Goal: Task Accomplishment & Management: Use online tool/utility

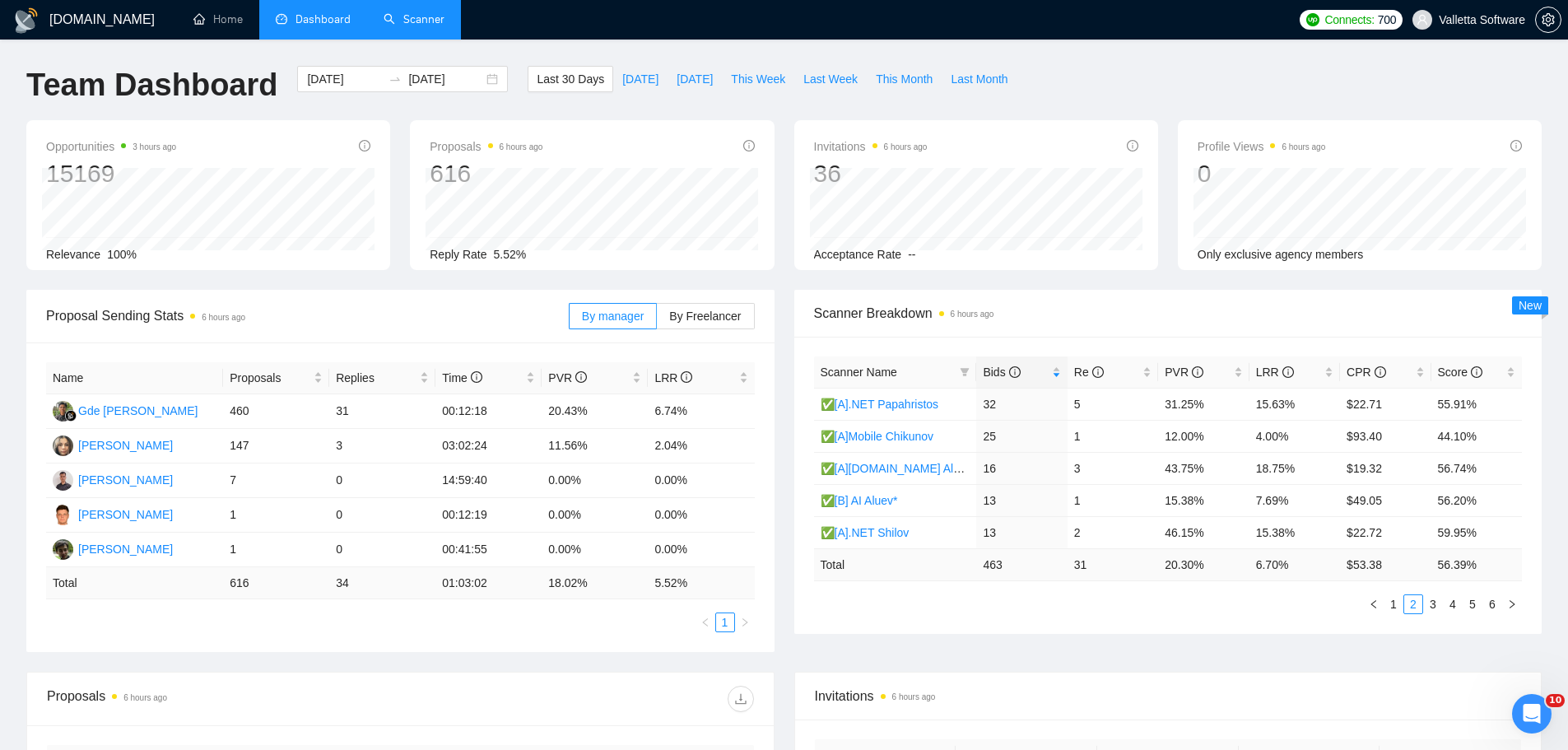
click at [437, 13] on link "Scanner" at bounding box center [413, 19] width 61 height 14
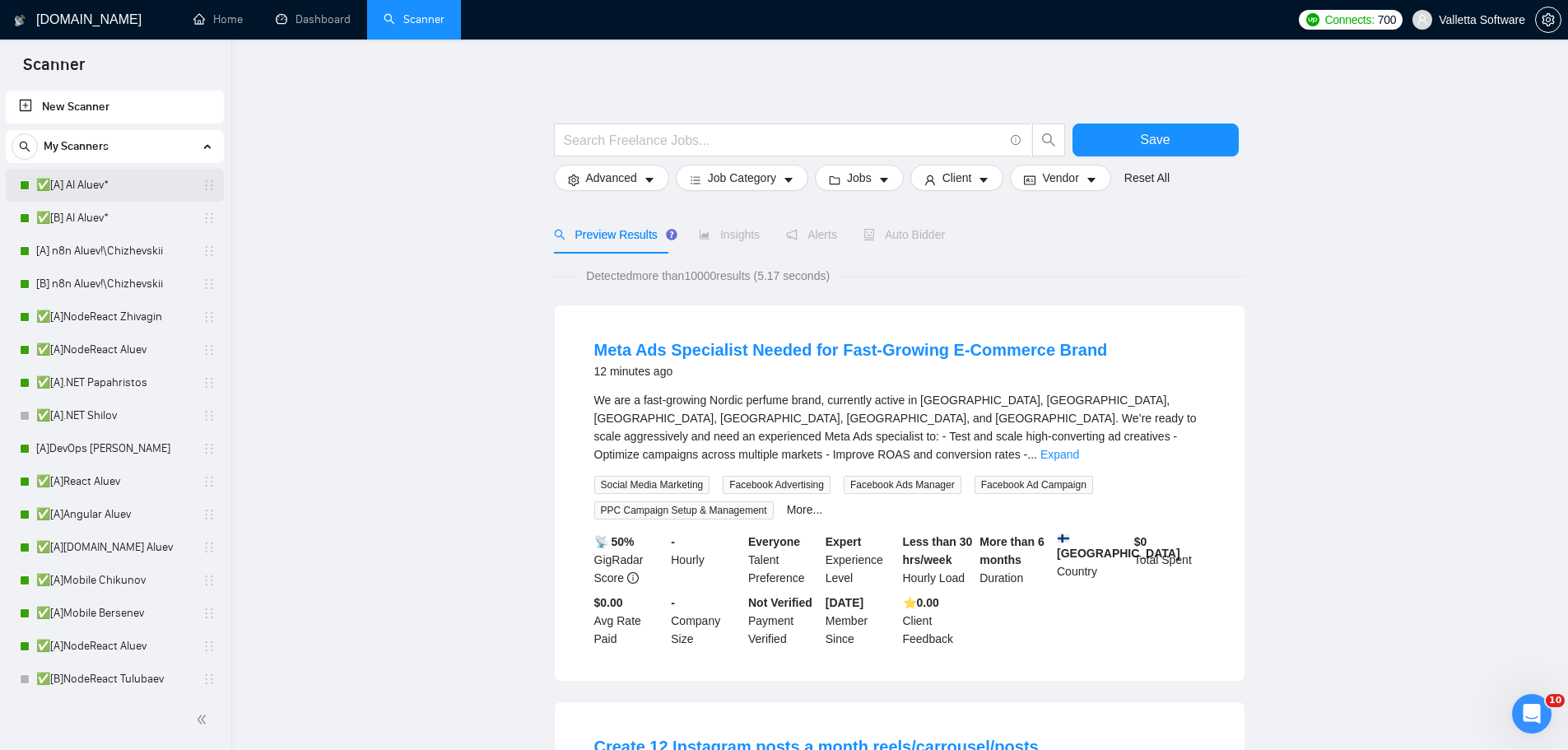
click at [143, 181] on link "✅[A] AI Aluev*" at bounding box center [114, 185] width 156 height 33
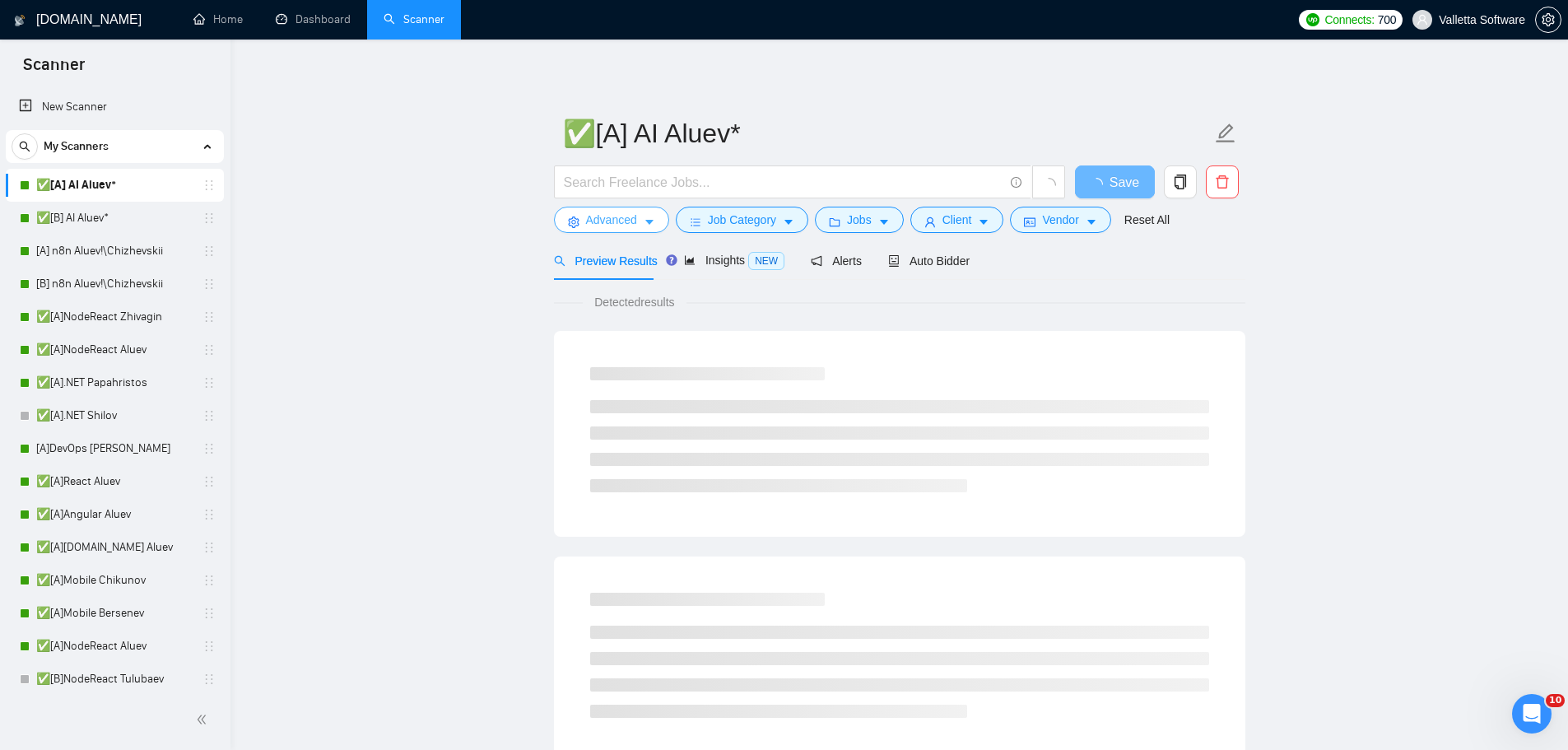
click at [633, 225] on span "Advanced" at bounding box center [611, 220] width 51 height 18
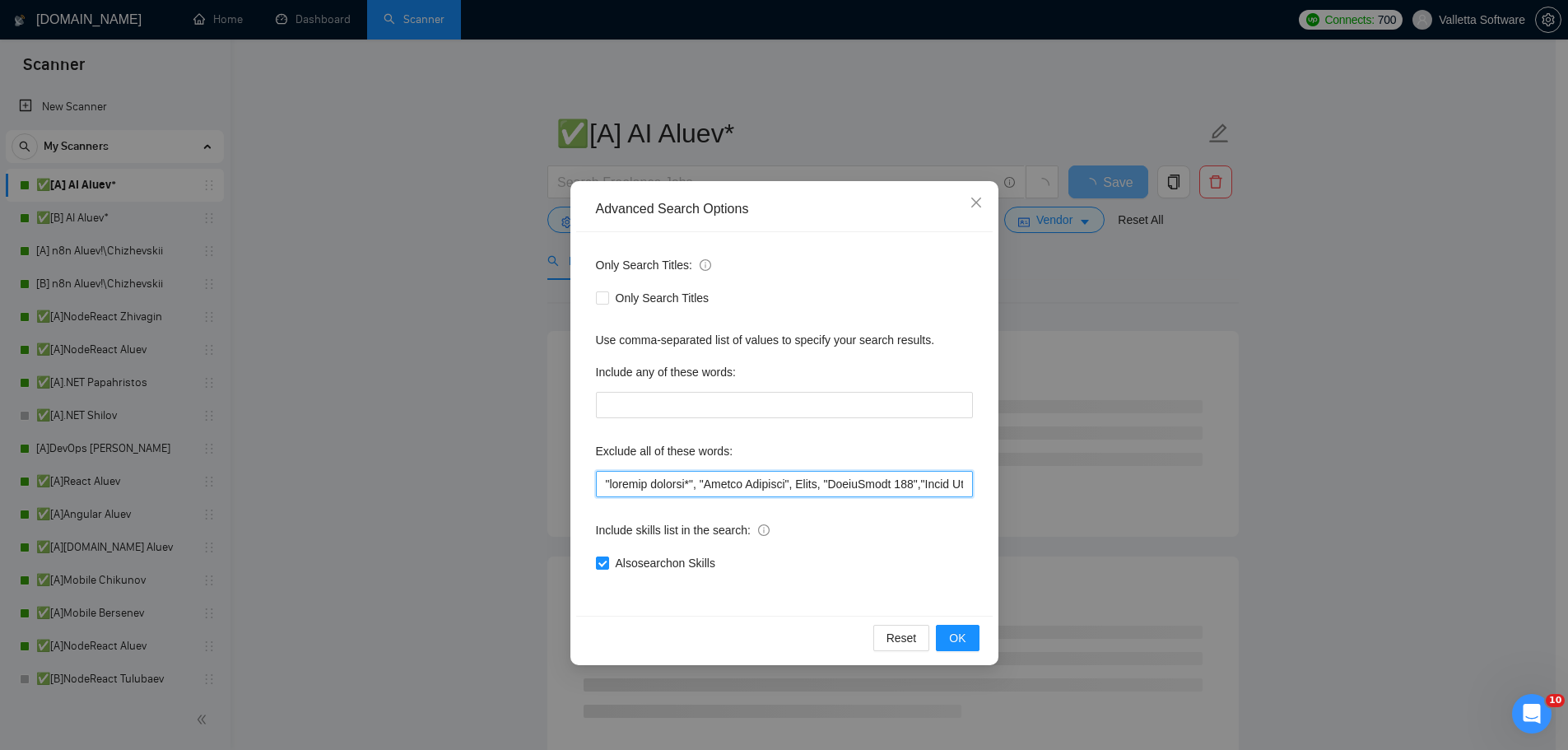
click at [602, 482] on input "text" at bounding box center [784, 484] width 377 height 26
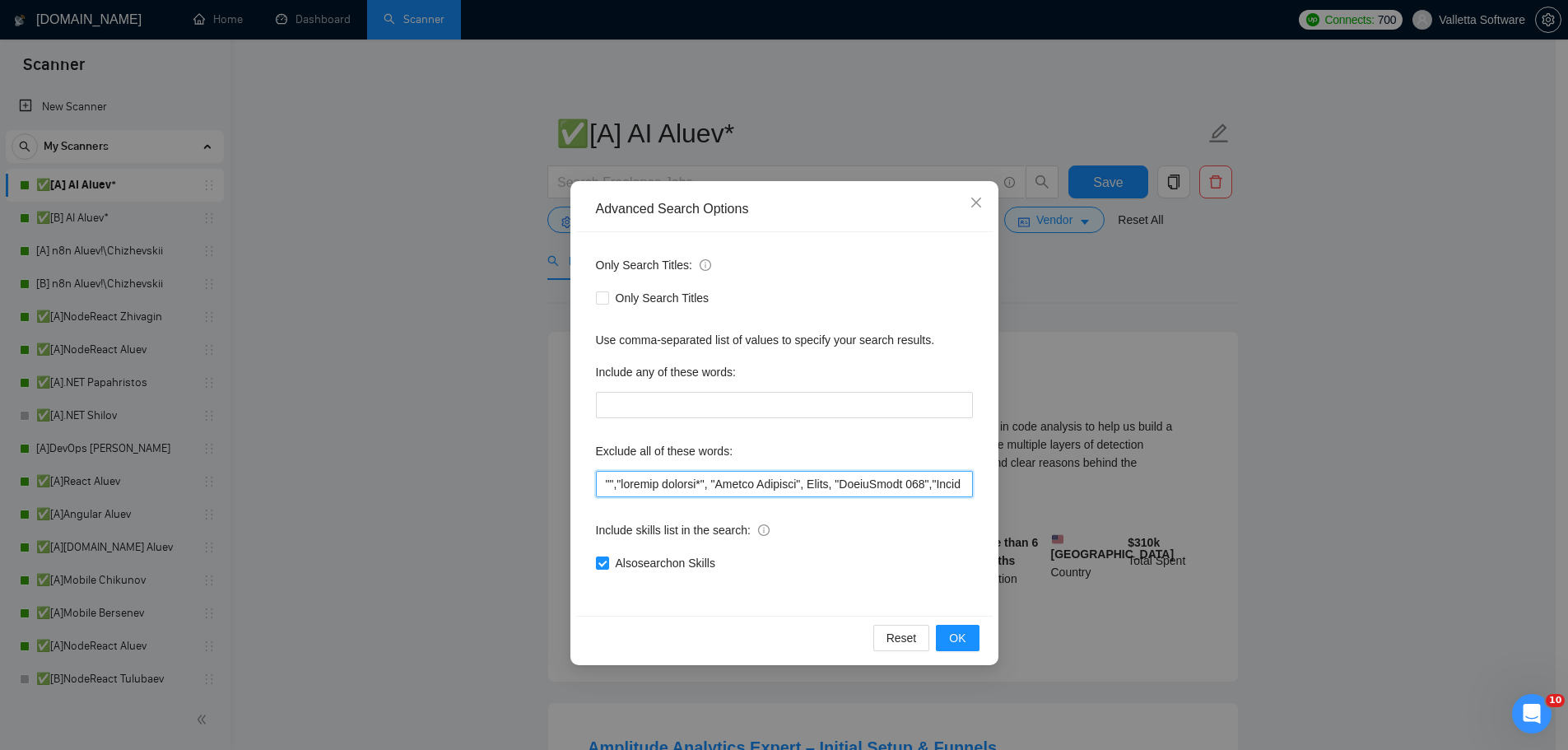
paste input "Noticed your platform runs heavy analytics—scaling BI pipelines on GCP often st…"
paste input "not part of an agency"
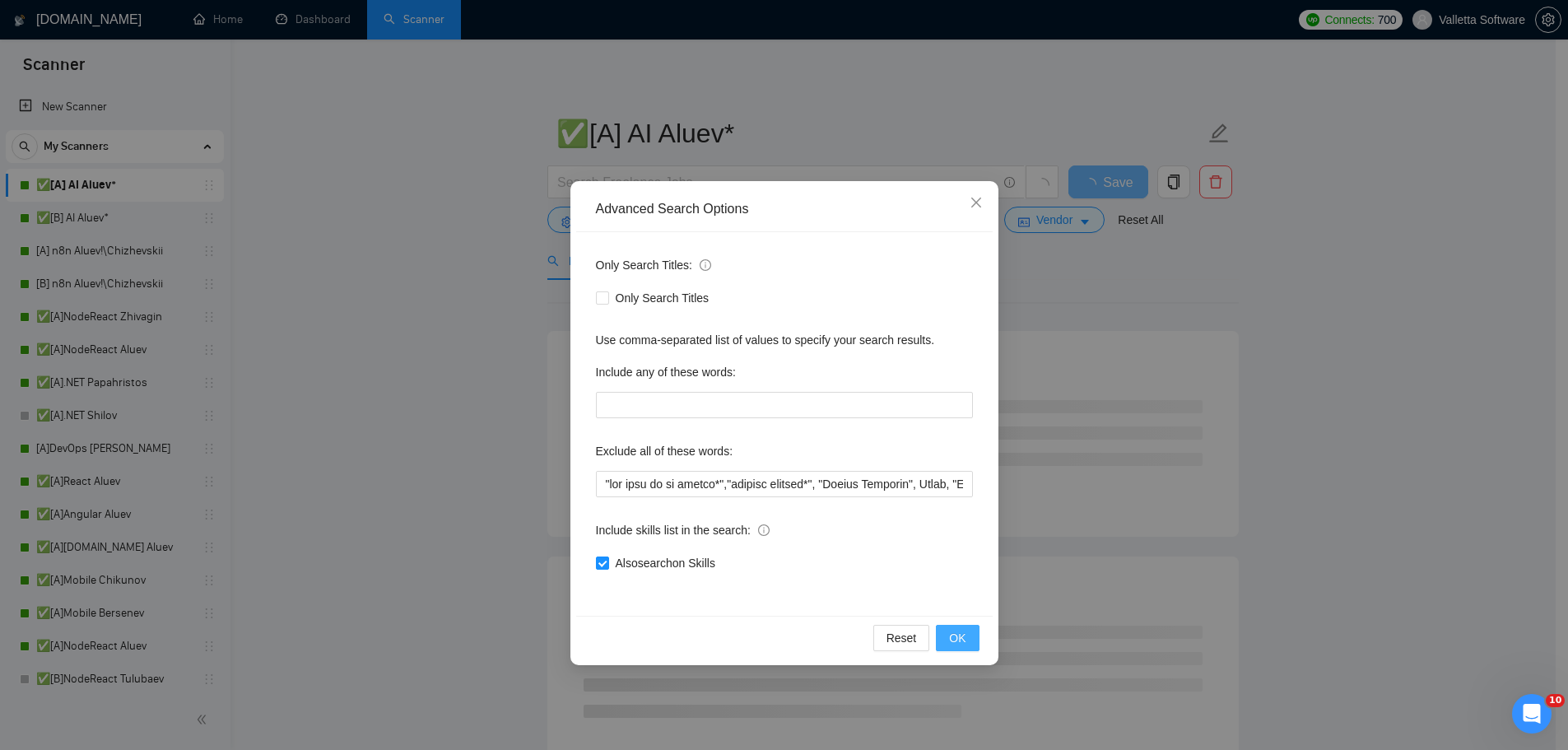
click at [968, 649] on button "OK" at bounding box center [957, 637] width 43 height 26
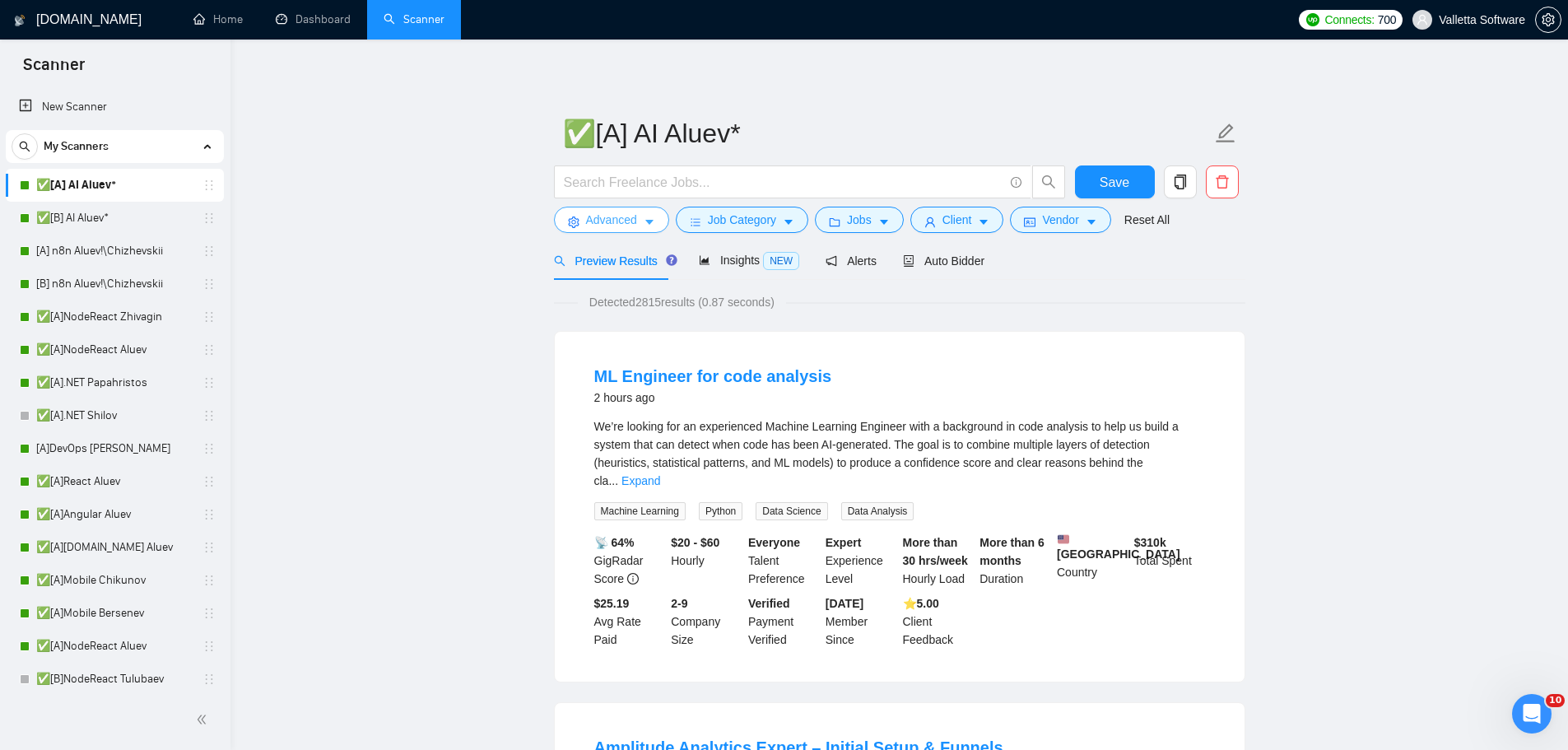
click at [624, 222] on span "Advanced" at bounding box center [611, 220] width 51 height 18
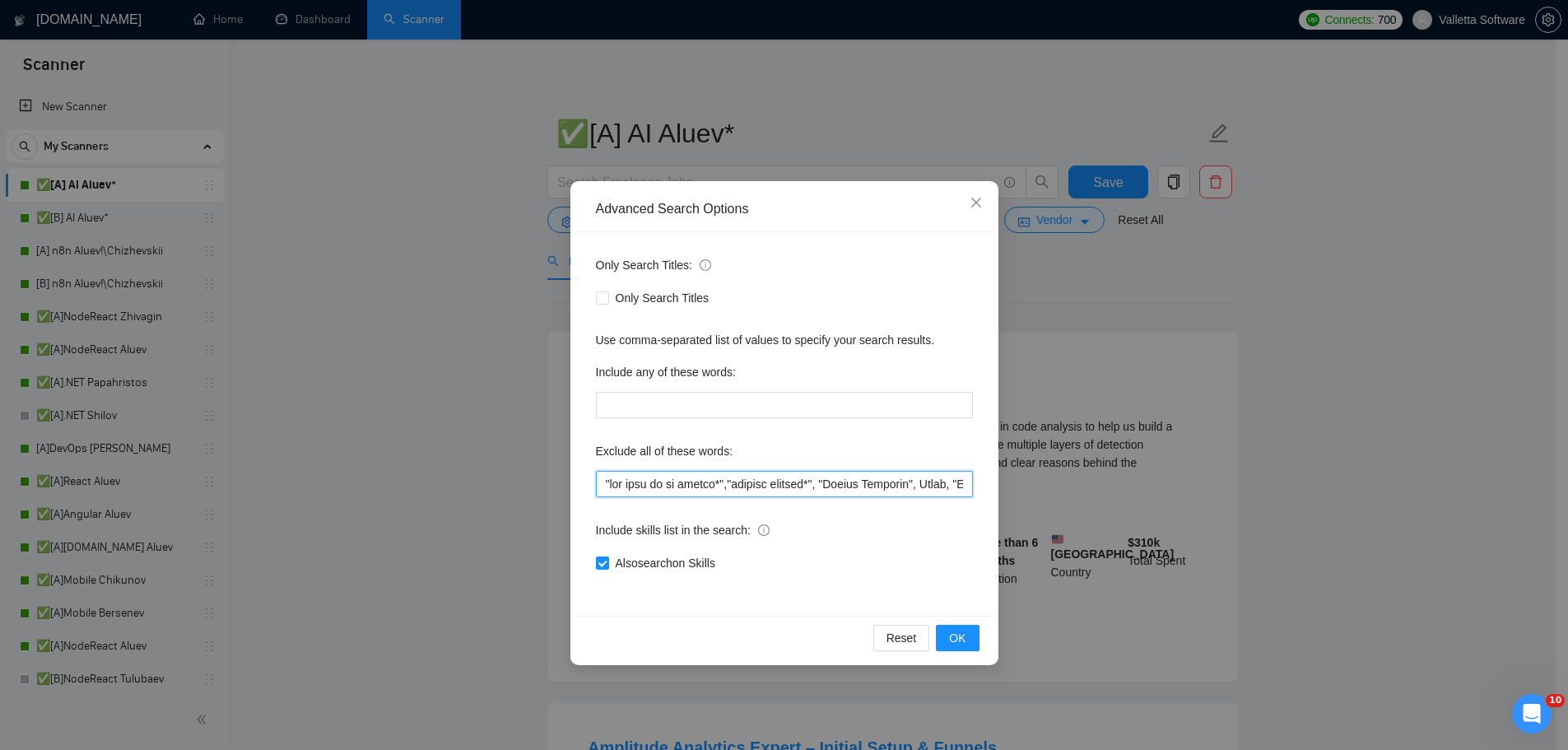
drag, startPoint x: 725, startPoint y: 479, endPoint x: 735, endPoint y: 479, distance: 10.0
click at [725, 478] on input "text" at bounding box center [784, 484] width 377 height 26
click at [963, 635] on span "OK" at bounding box center [957, 638] width 16 height 18
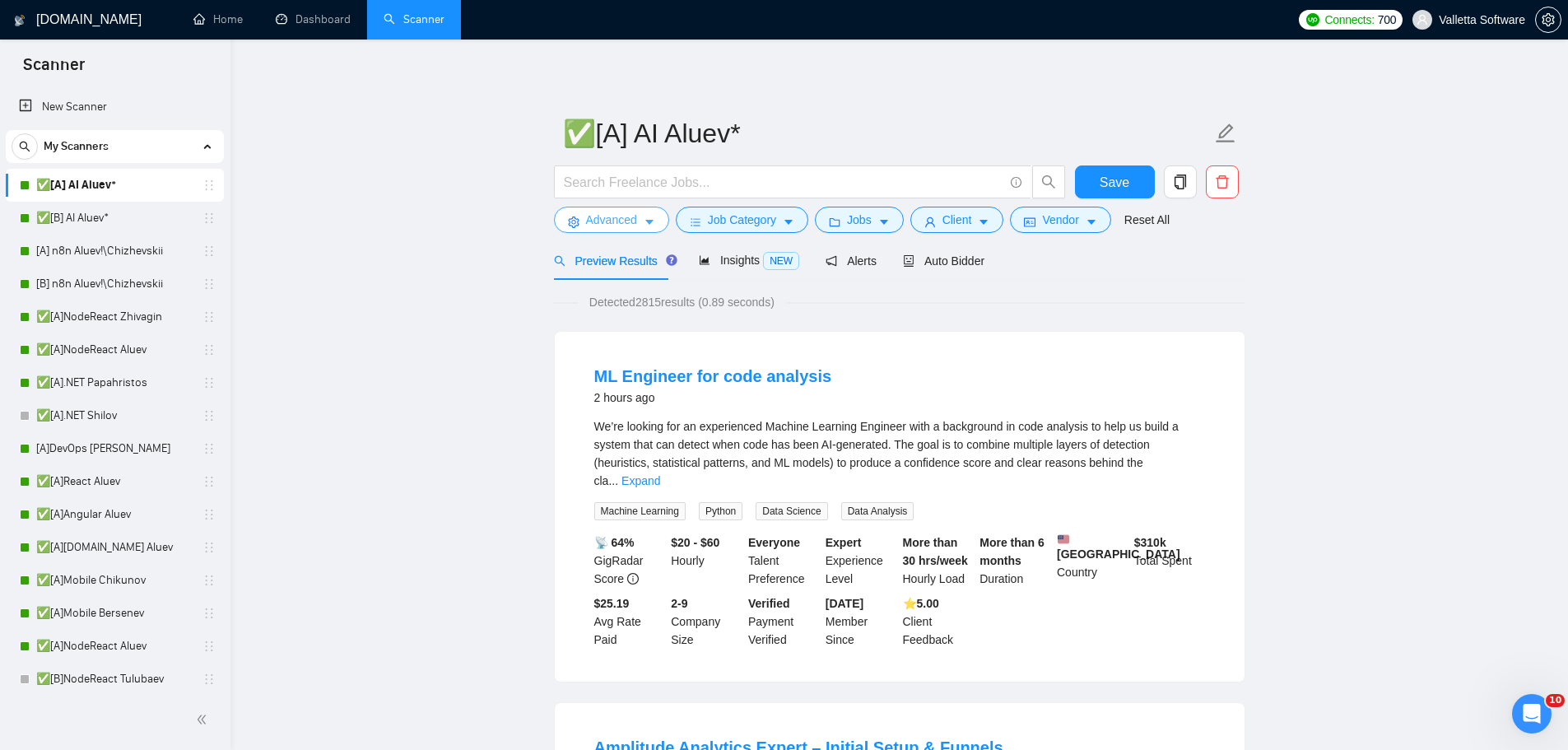
click at [647, 222] on icon "caret-down" at bounding box center [649, 222] width 8 height 5
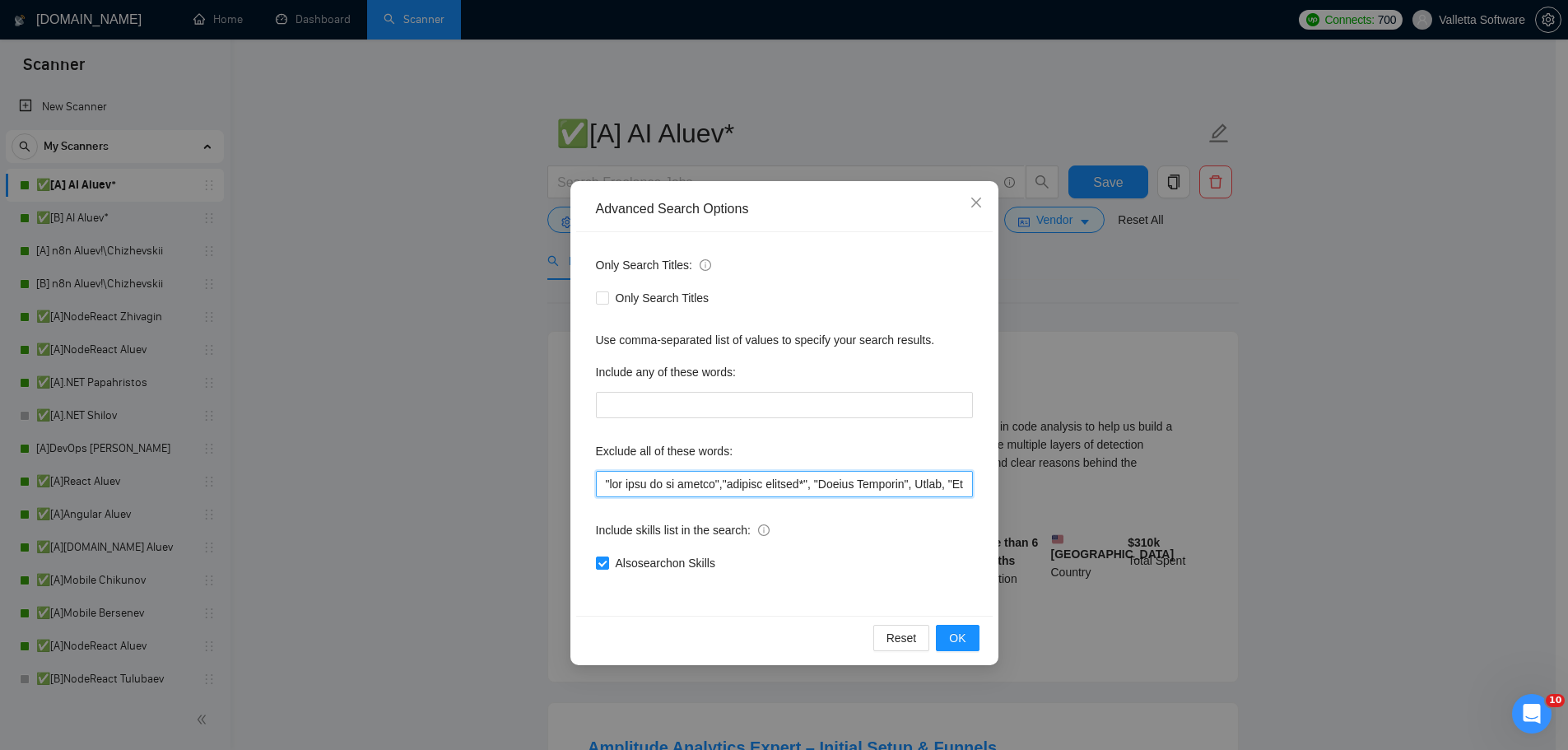
drag, startPoint x: 723, startPoint y: 480, endPoint x: 599, endPoint y: 482, distance: 124.0
click at [533, 488] on div "Advanced Search Options Only Search Titles: Only Search Titles Use comma-separa…" at bounding box center [784, 375] width 1568 height 750
click at [725, 485] on input "text" at bounding box center [784, 484] width 377 height 26
click at [718, 487] on input "text" at bounding box center [784, 484] width 377 height 26
drag, startPoint x: 729, startPoint y: 479, endPoint x: 605, endPoint y: 480, distance: 124.0
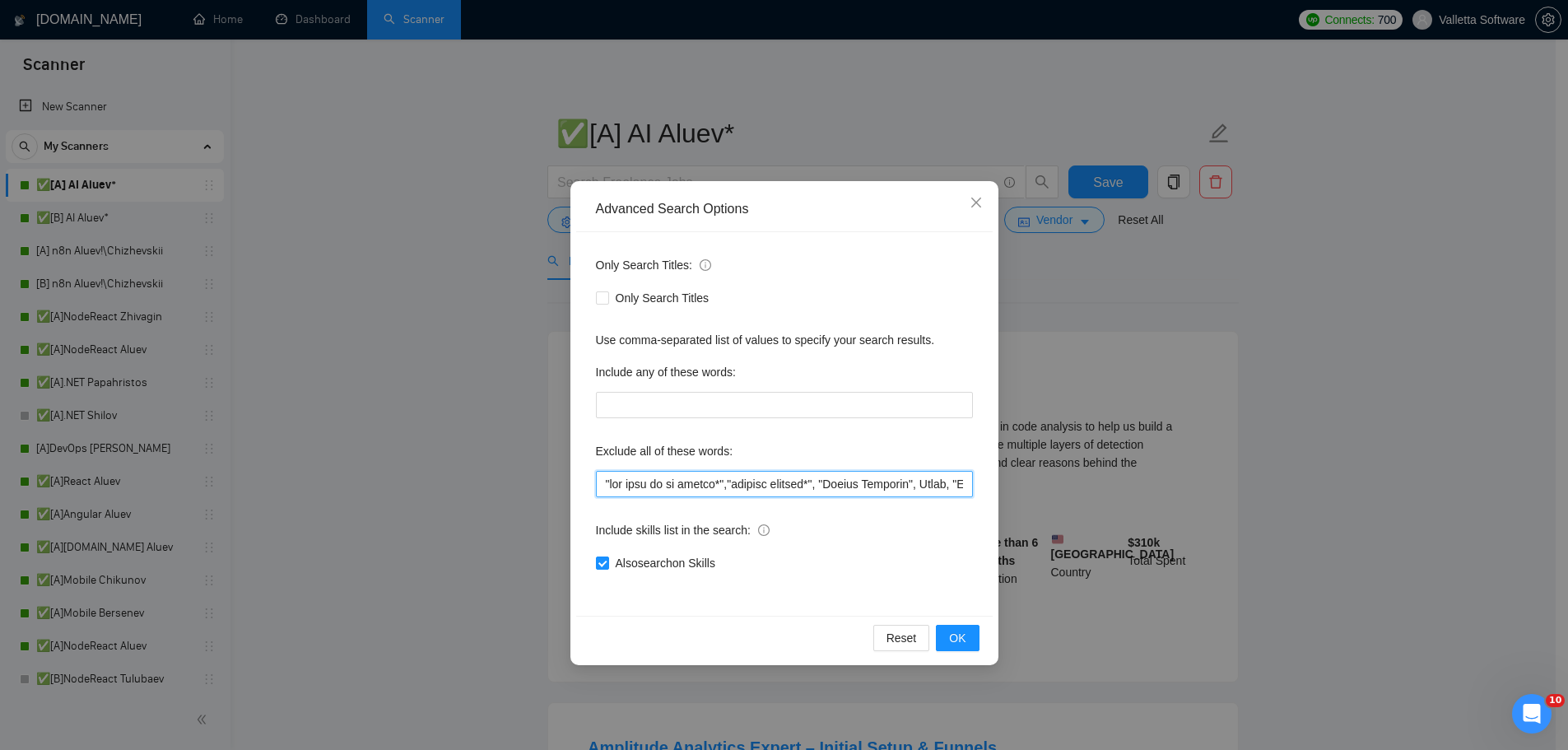
click at [583, 484] on div "Only Search Titles: Only Search Titles Use comma-separated list of values to sp…" at bounding box center [784, 424] width 417 height 383
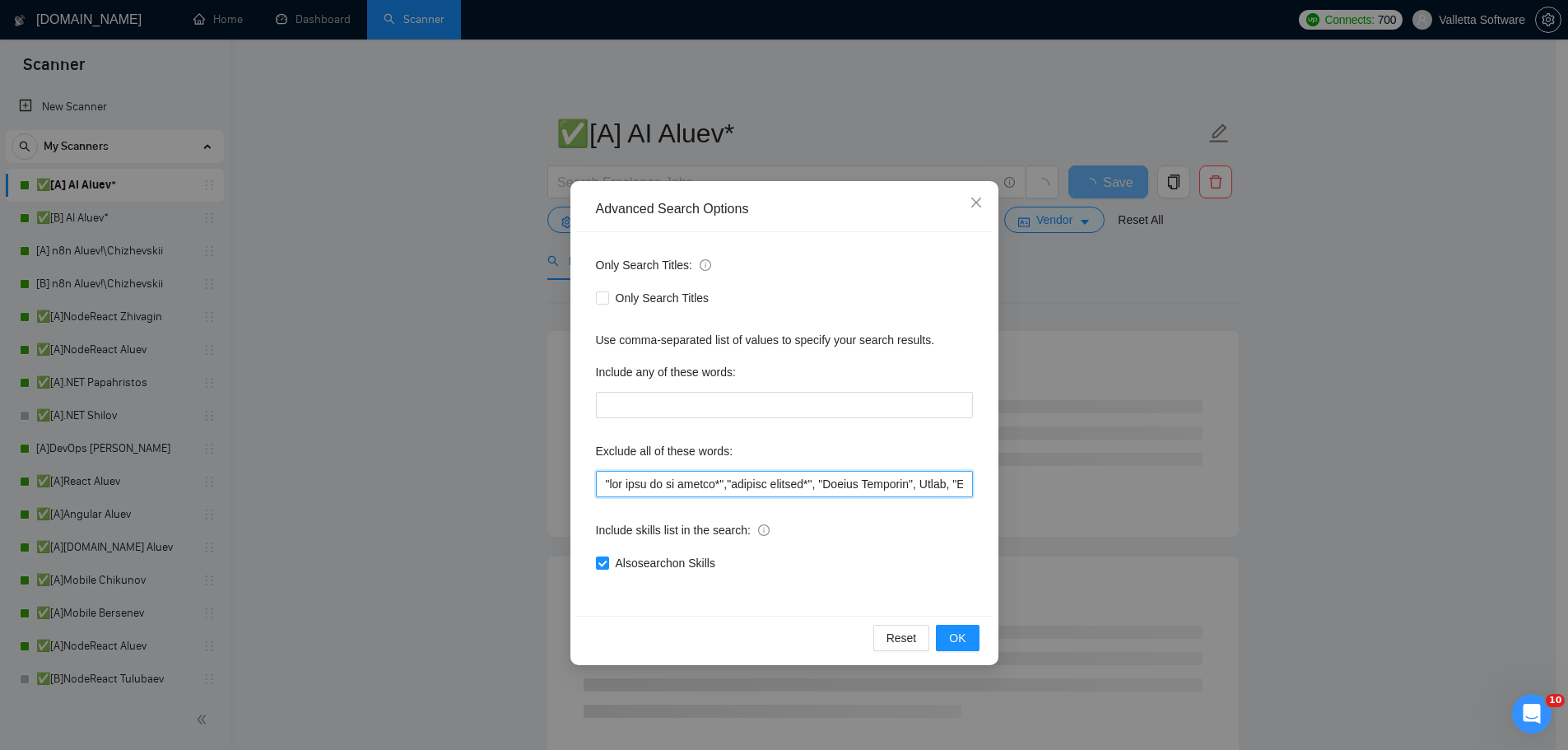
drag, startPoint x: 733, startPoint y: 489, endPoint x: 683, endPoint y: 508, distance: 53.5
click at [492, 479] on div "Advanced Search Options Only Search Titles: Only Search Titles Use comma-separa…" at bounding box center [784, 375] width 1568 height 750
type input ""lor ipsu do si ametco*","adipisc elitsed*", "Doeius Temporin", Utlab, "EtdolOr…"
click at [963, 646] on span "OK" at bounding box center [957, 638] width 16 height 18
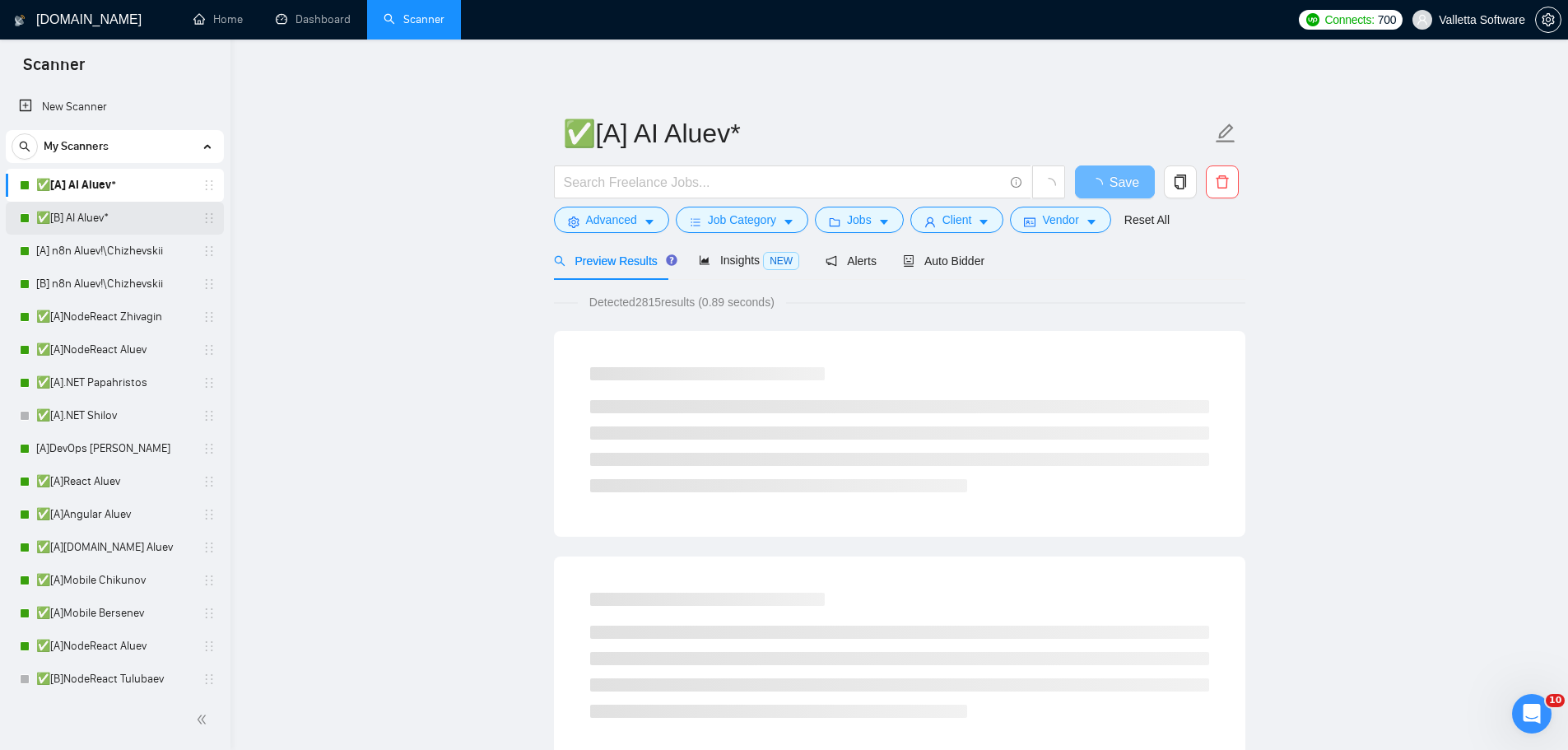
drag, startPoint x: 136, startPoint y: 212, endPoint x: 932, endPoint y: 71, distance: 808.4
click at [136, 212] on link "✅[B] AI Aluev*" at bounding box center [114, 218] width 156 height 33
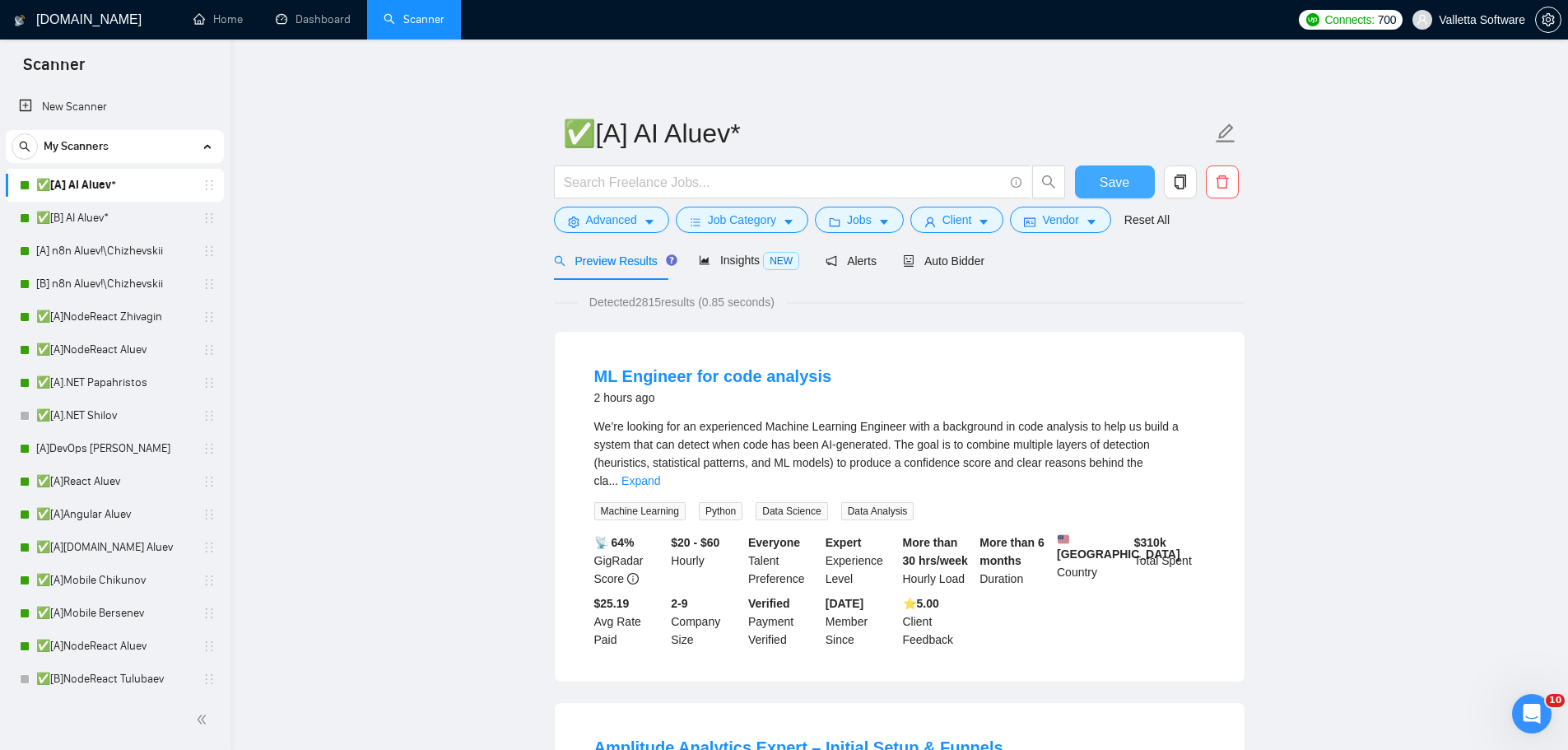
click at [1105, 186] on span "Save" at bounding box center [1114, 182] width 30 height 21
click at [153, 207] on link "✅[B] AI Aluev*" at bounding box center [114, 218] width 156 height 33
click at [592, 215] on span "Advanced" at bounding box center [611, 220] width 51 height 18
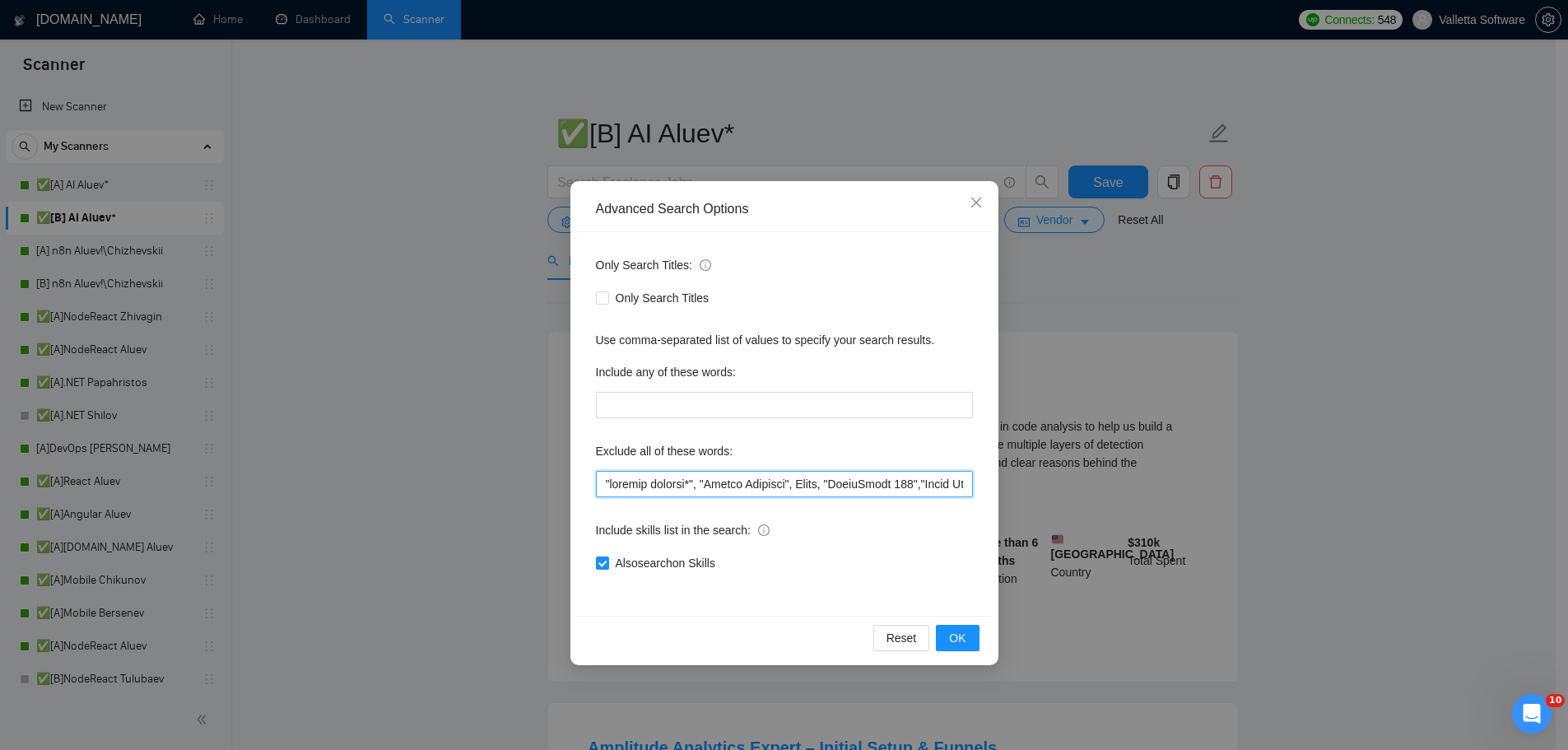
click at [603, 477] on input "text" at bounding box center [784, 484] width 377 height 26
paste input ""not part of an agency*","
click at [969, 641] on button "OK" at bounding box center [957, 637] width 43 height 26
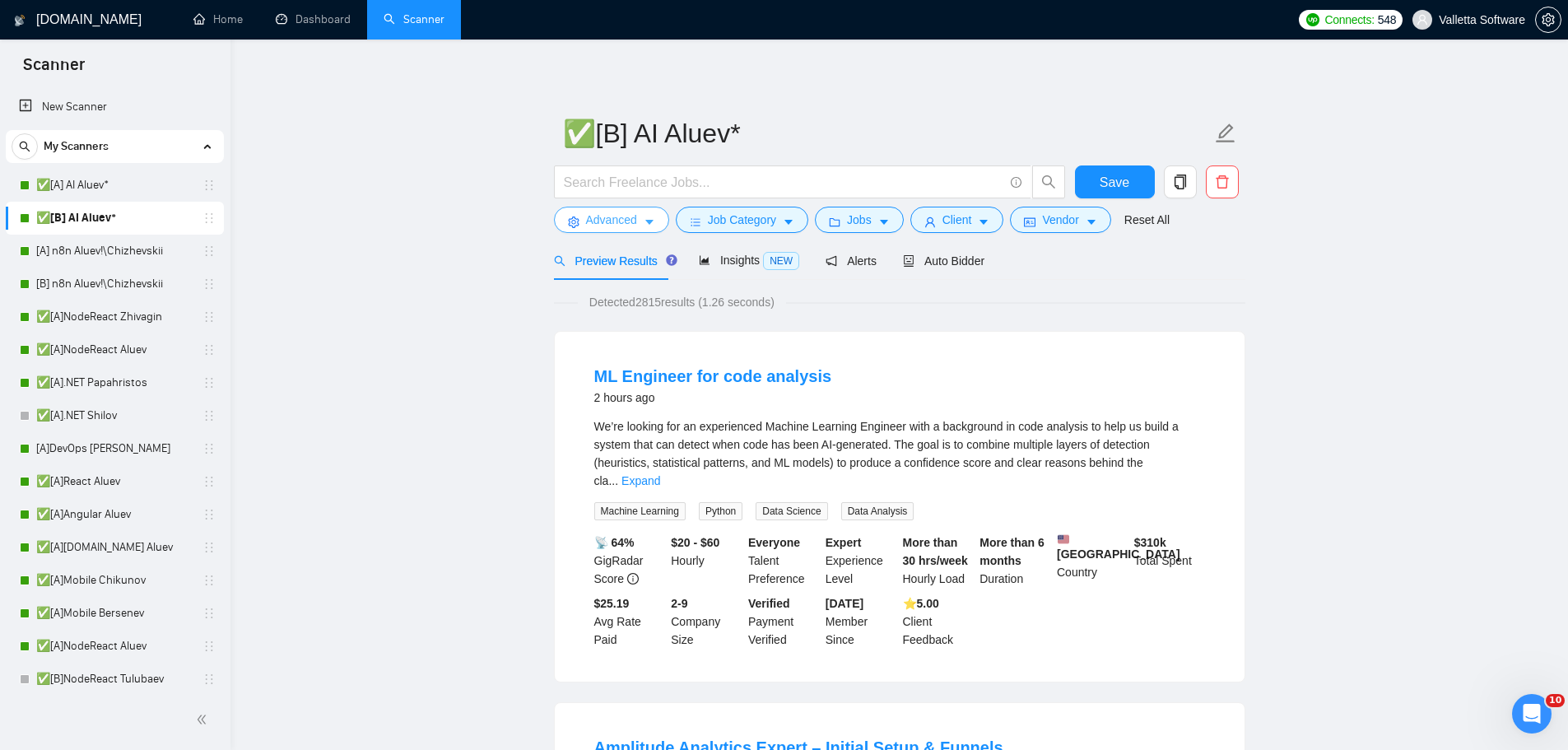
click at [622, 224] on span "Advanced" at bounding box center [611, 220] width 51 height 18
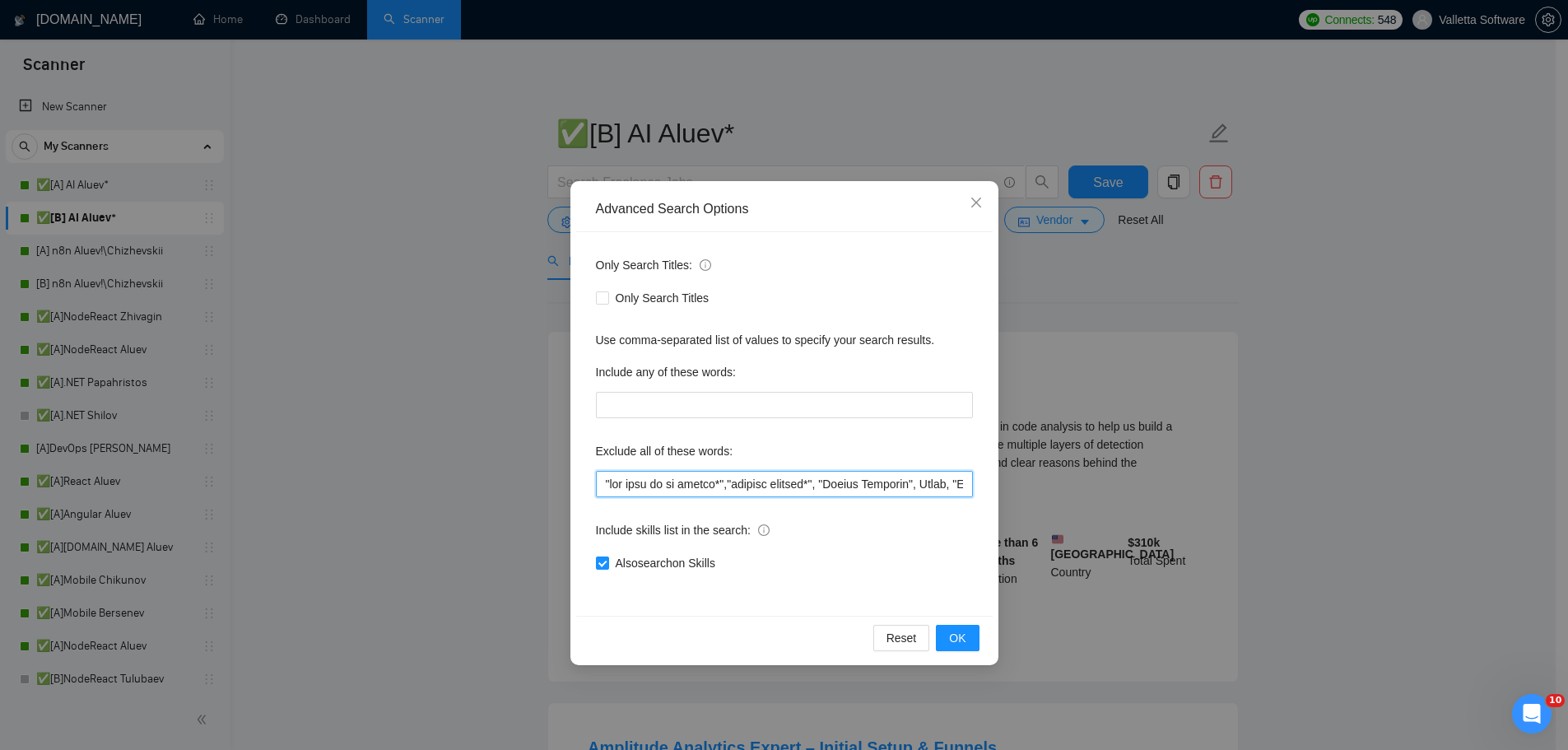
click at [724, 484] on input "text" at bounding box center [784, 484] width 377 height 26
type input ""lor ipsu do si ametco","adipisc elitsed*", "Doeius Temporin", Utlab, "EtdolOre…"
click at [960, 630] on span "OK" at bounding box center [957, 638] width 16 height 18
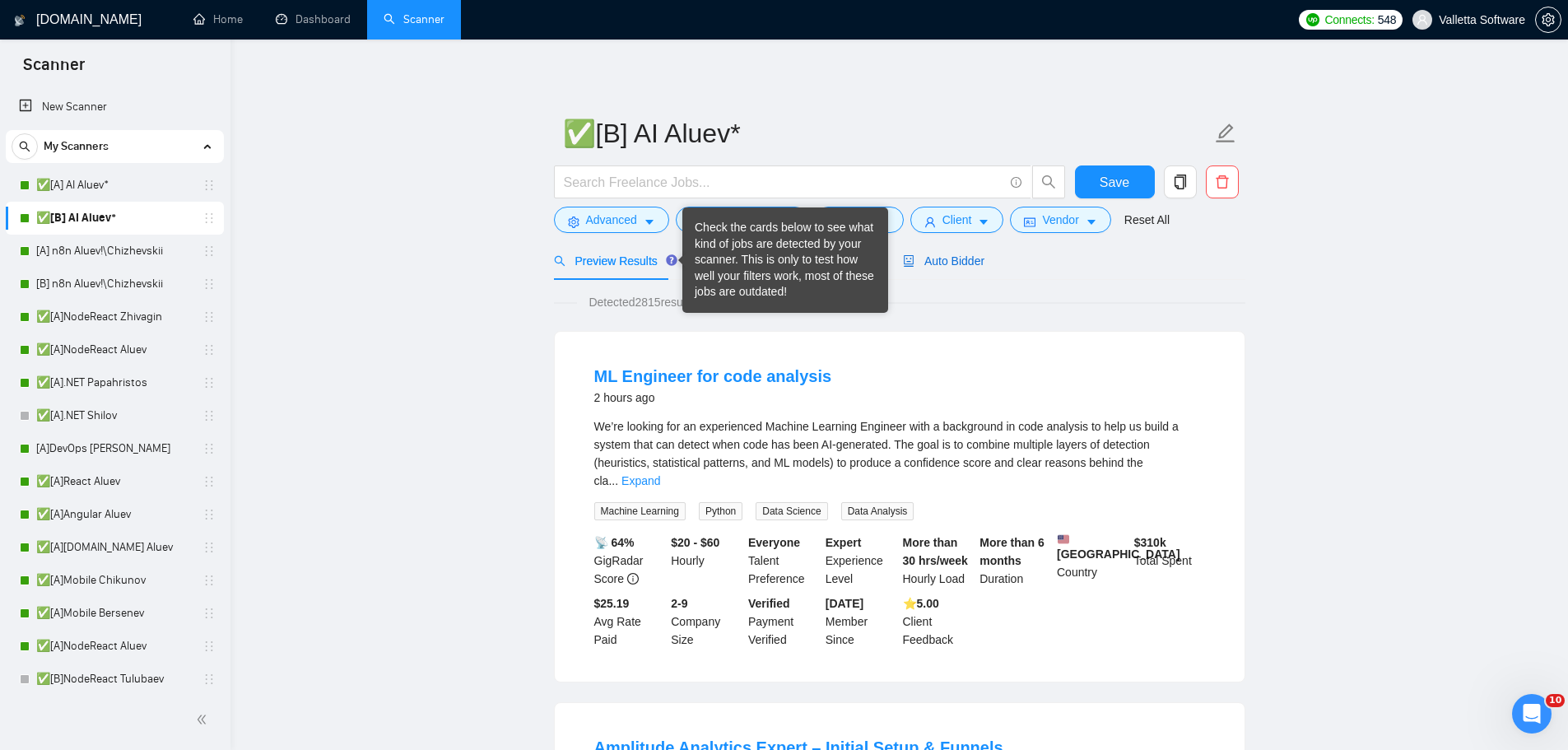
click at [935, 263] on span "Auto Bidder" at bounding box center [943, 261] width 82 height 14
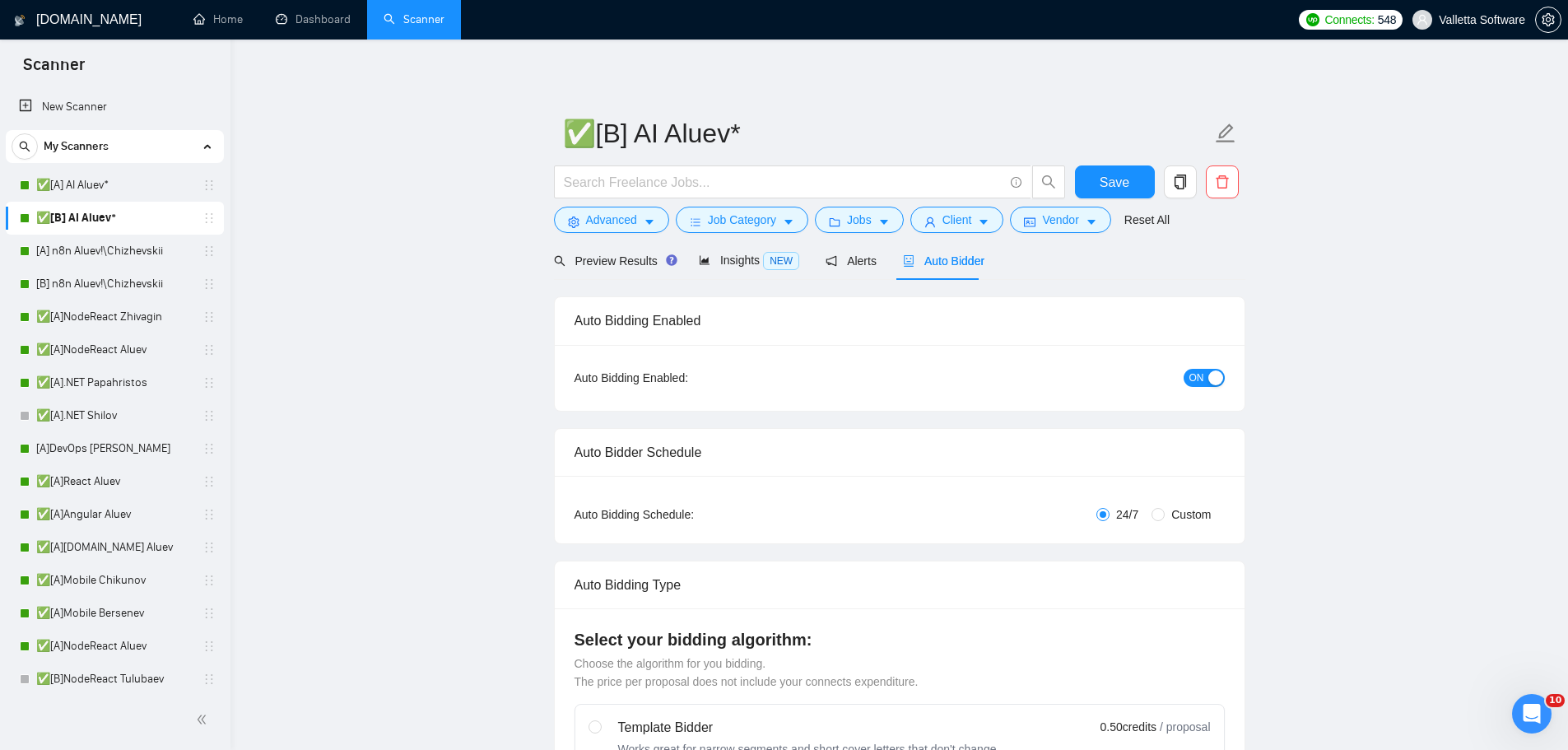
radio input "false"
radio input "true"
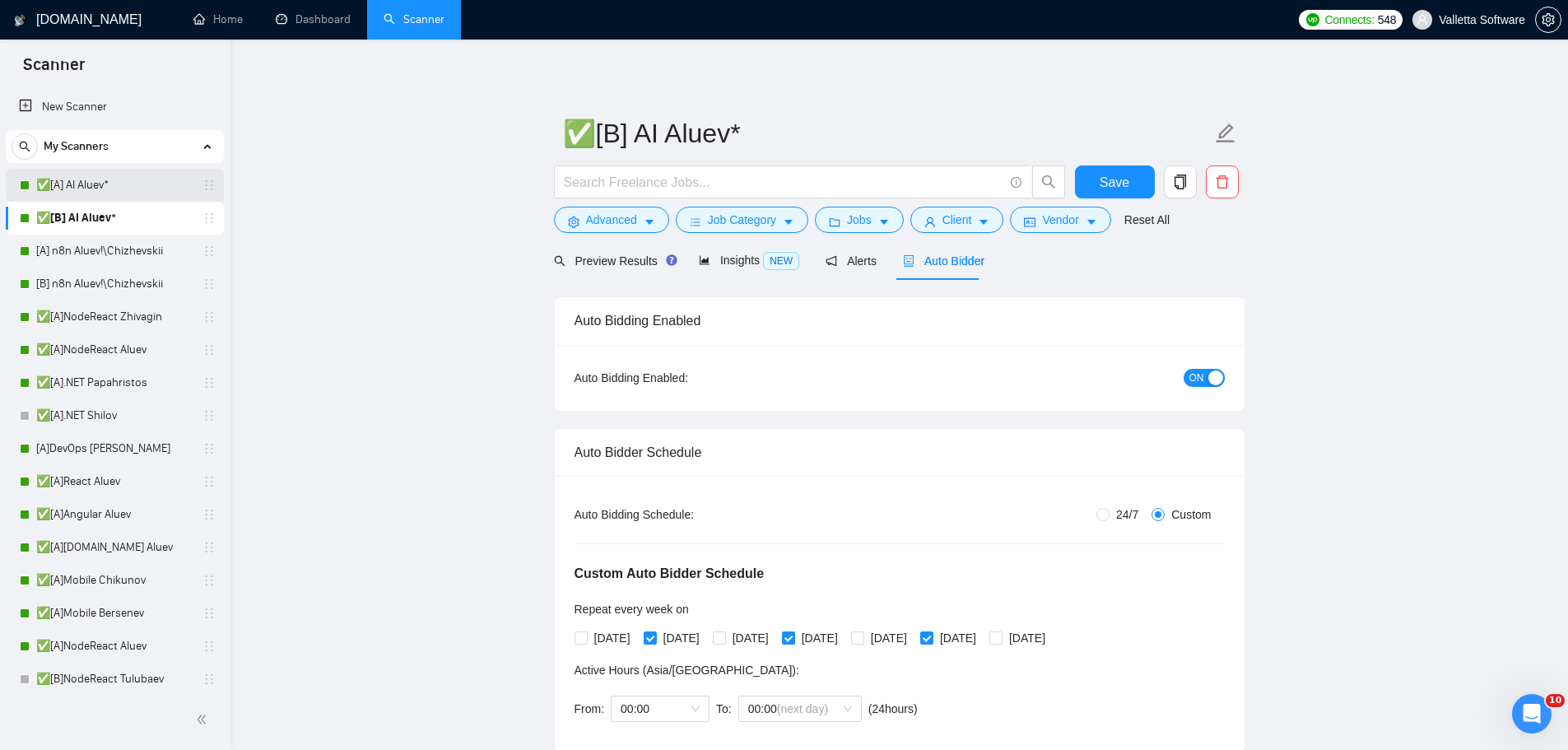
click at [114, 192] on link "✅[A] AI Aluev*" at bounding box center [114, 185] width 156 height 33
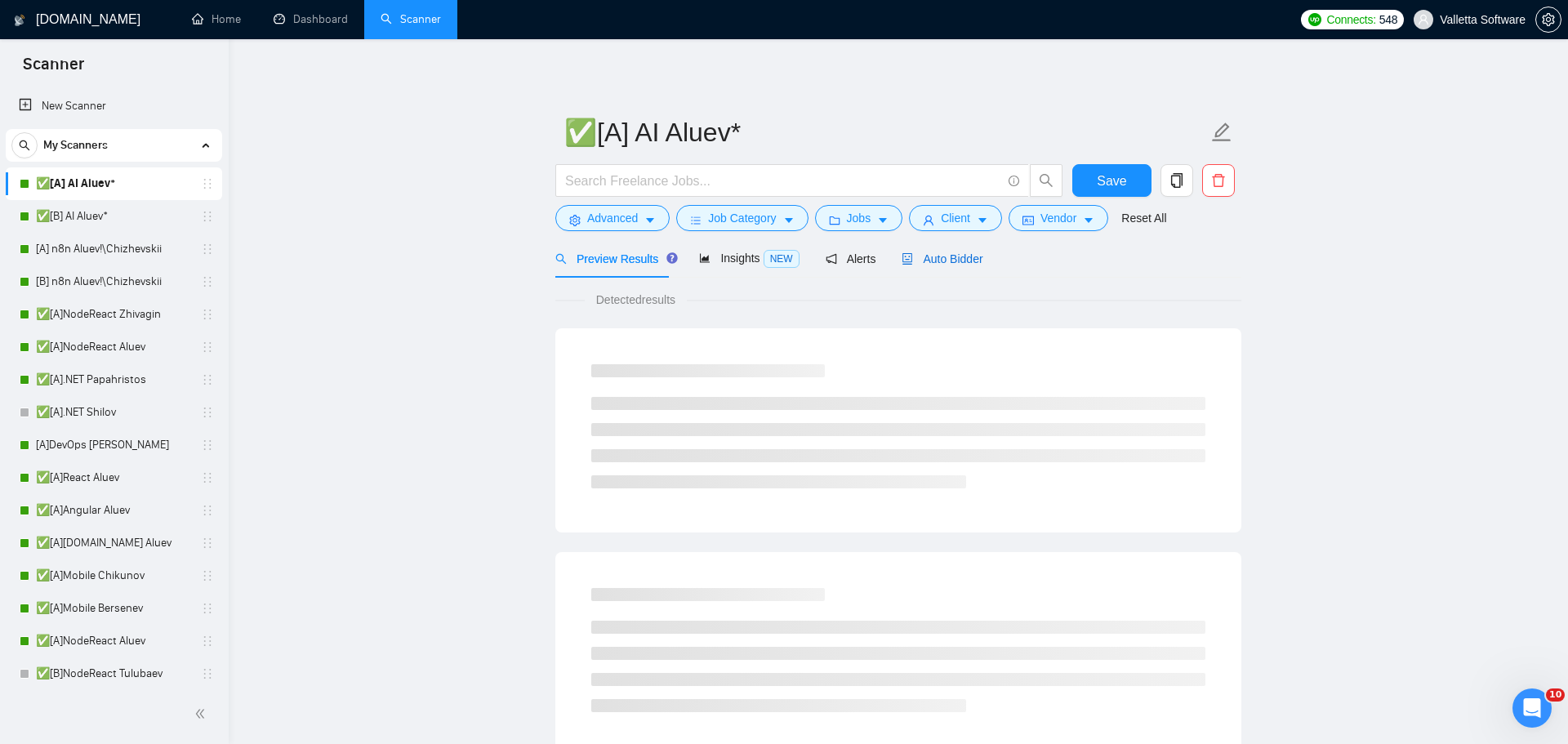
click at [937, 263] on span "Auto Bidder" at bounding box center [943, 259] width 81 height 14
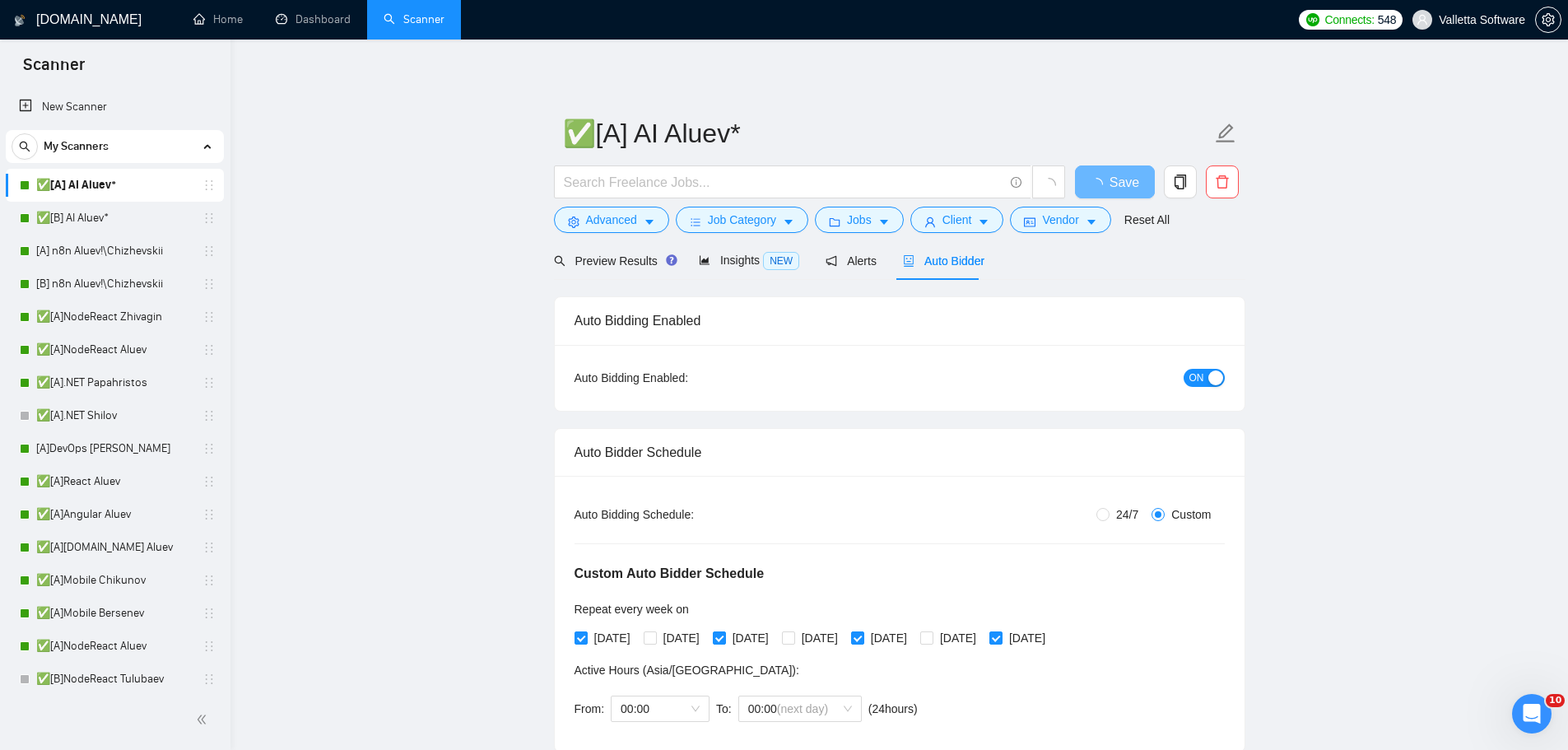
radio input "false"
radio input "true"
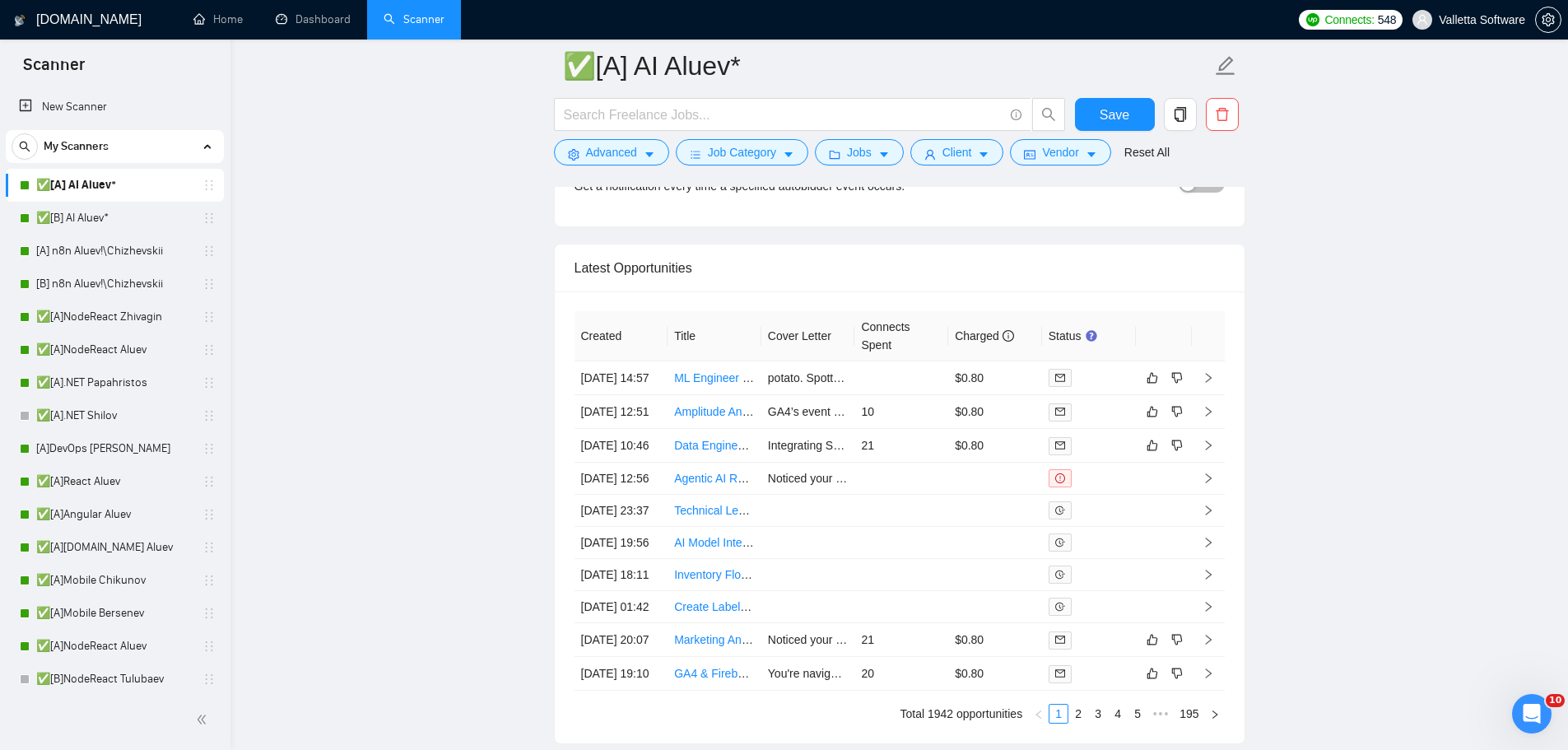
scroll to position [4836, 0]
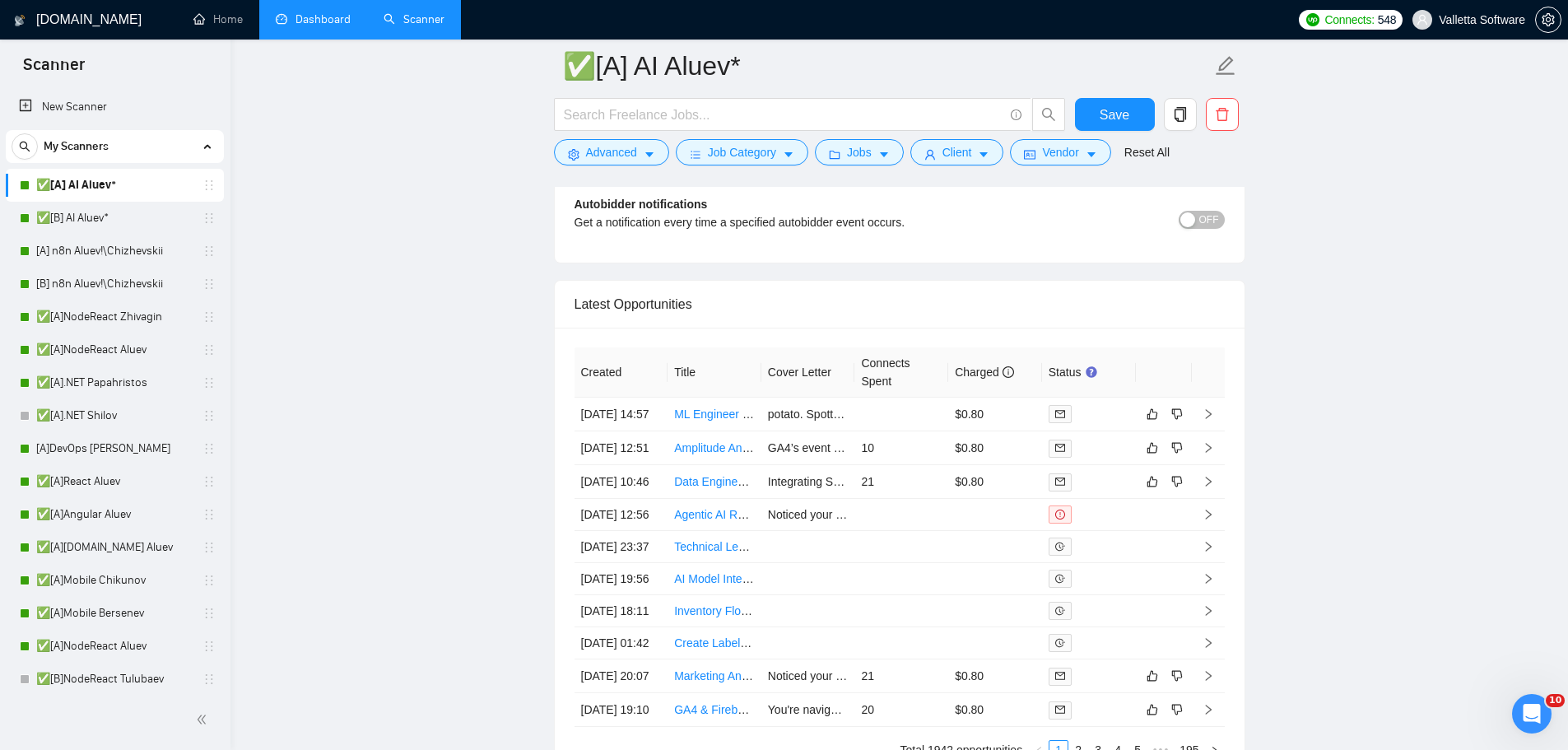
click at [350, 21] on link "Dashboard" at bounding box center [313, 19] width 74 height 14
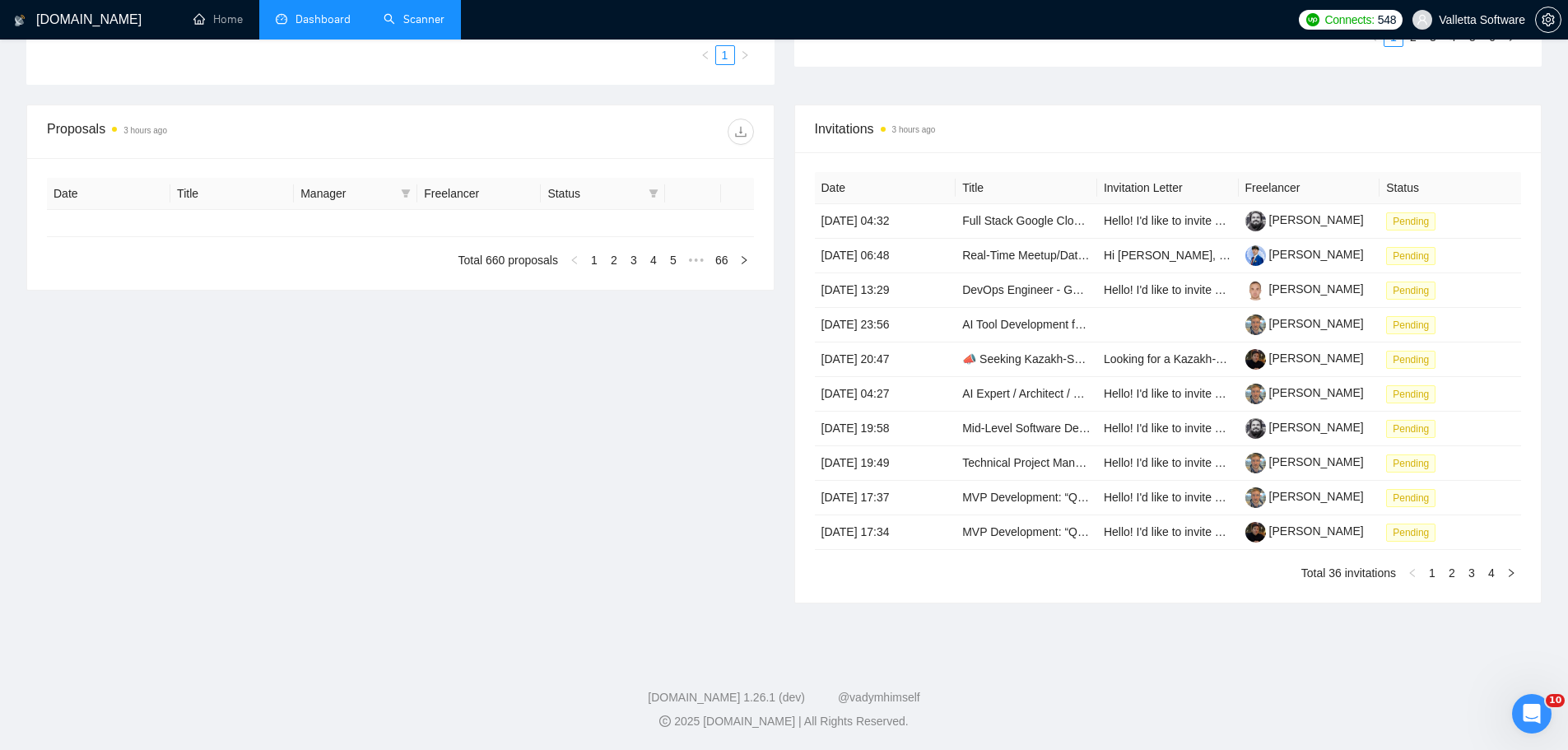
type input "[DATE]"
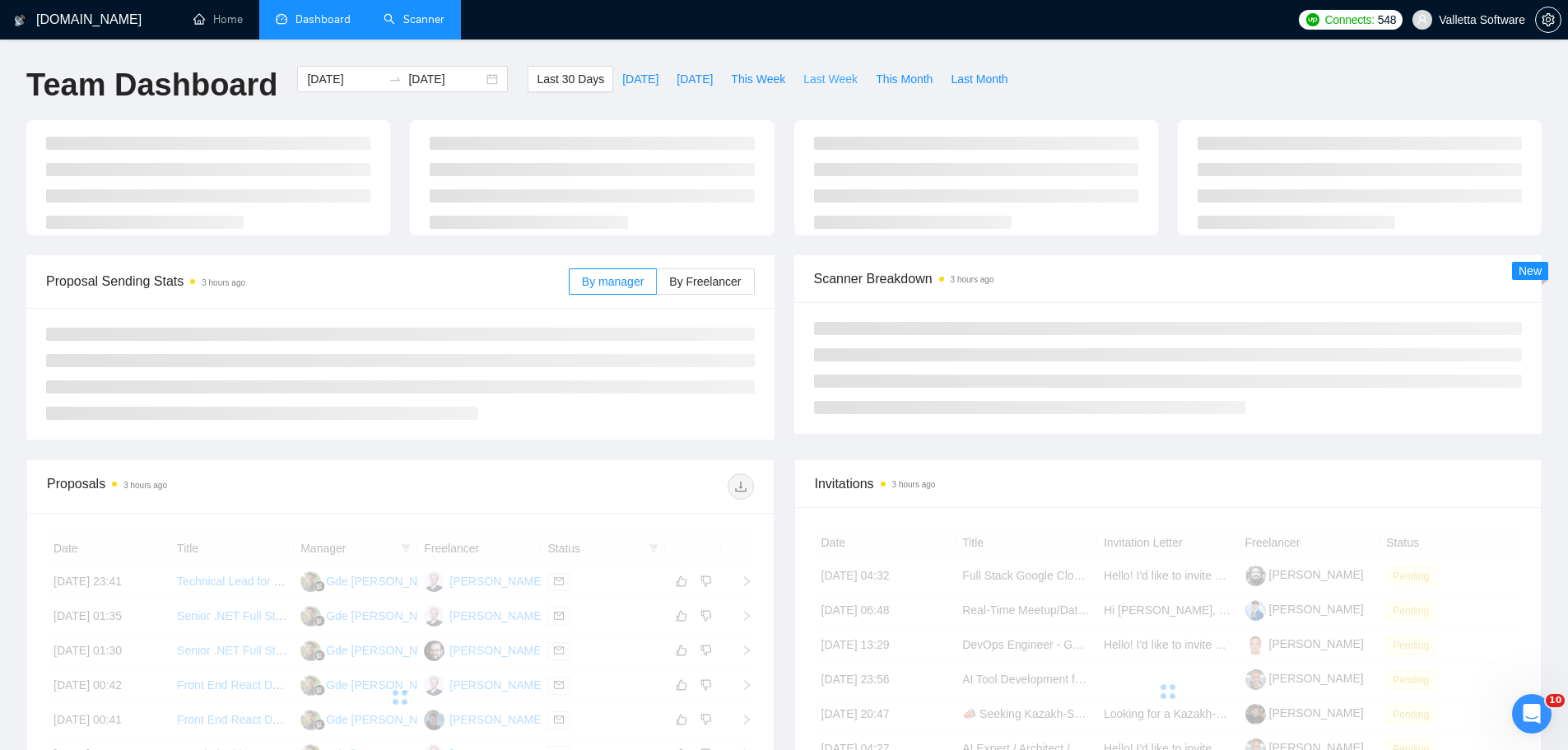
click at [819, 79] on span "Last Week" at bounding box center [831, 79] width 54 height 18
type input "[DATE]"
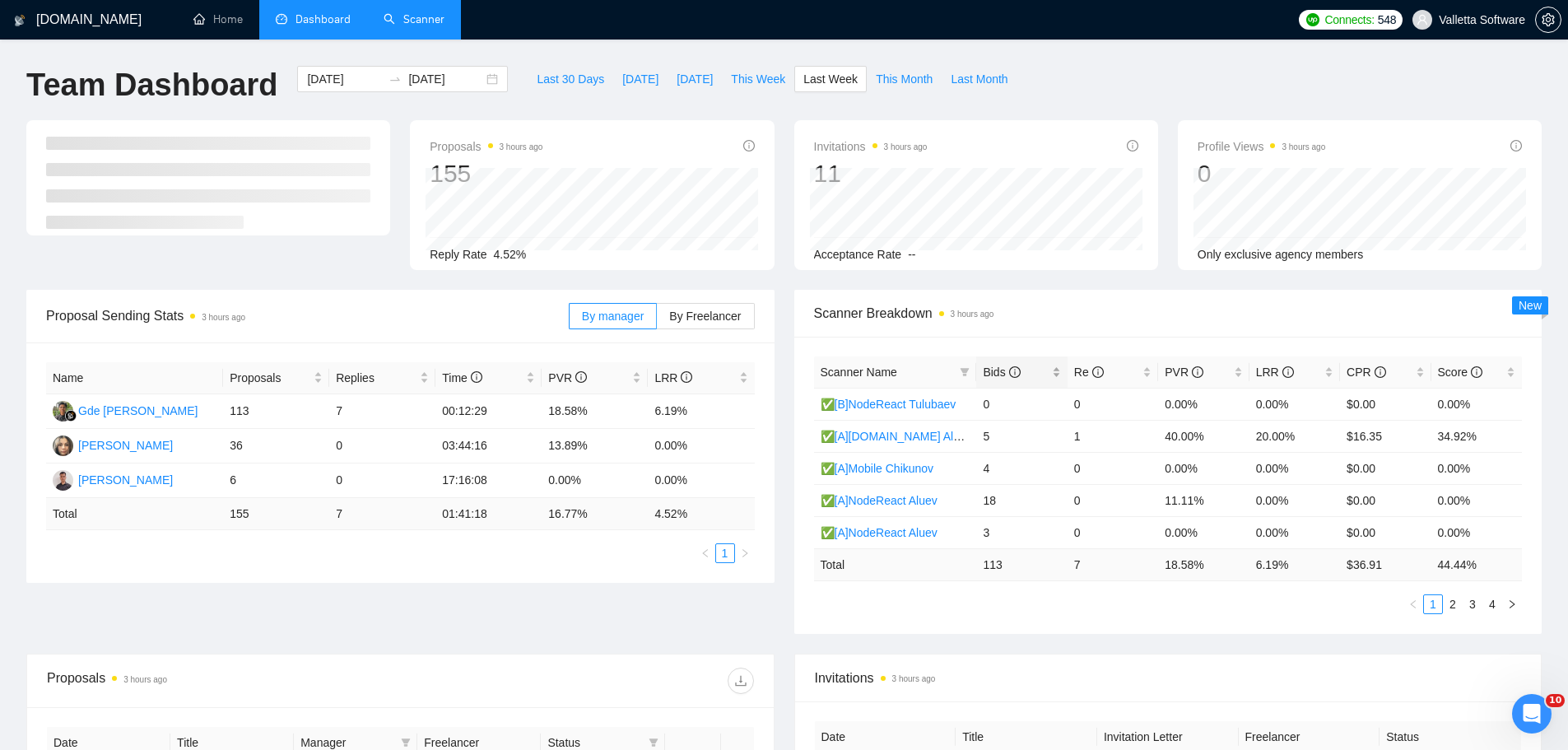
click at [1024, 374] on span "Bids" at bounding box center [1015, 372] width 65 height 18
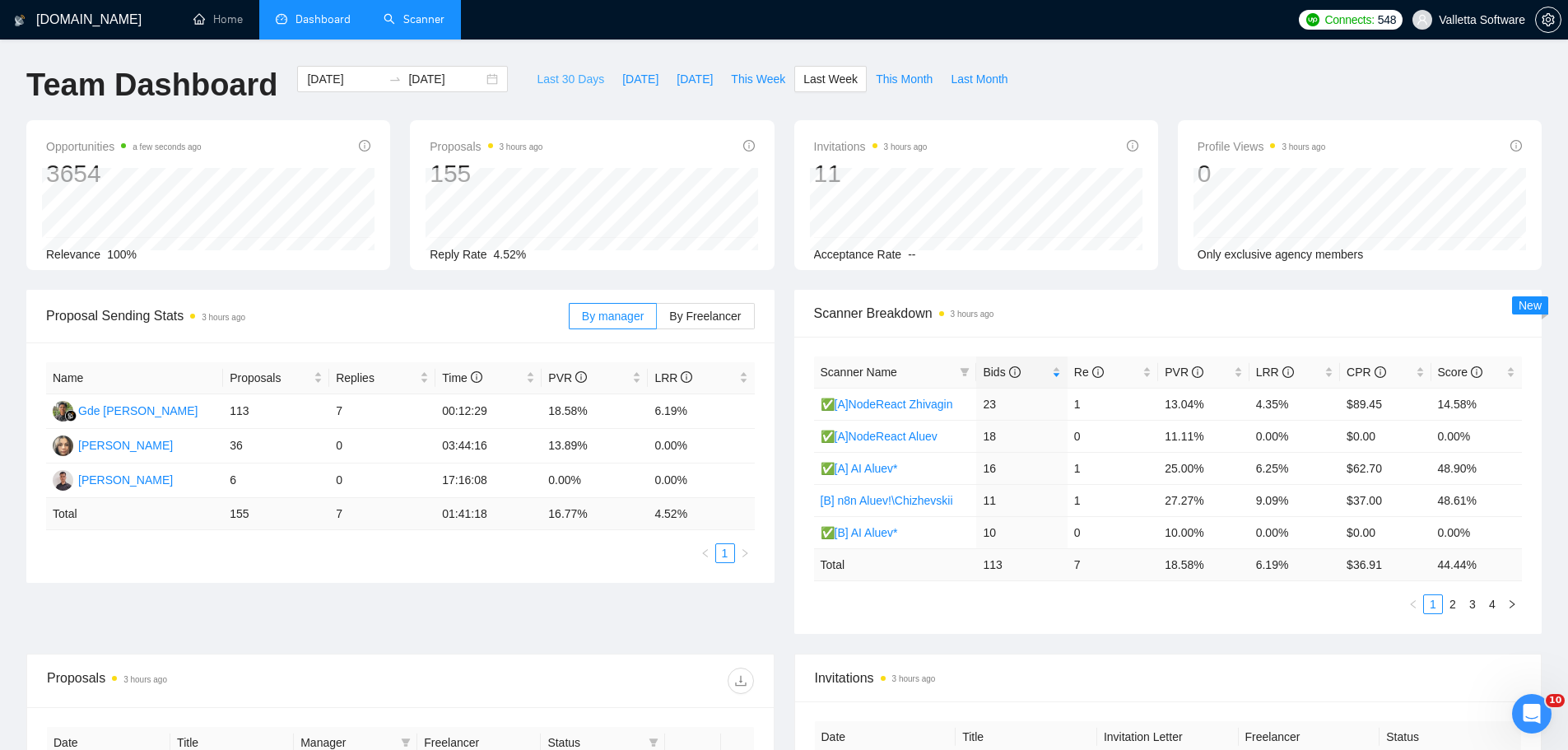
click at [564, 81] on span "Last 30 Days" at bounding box center [570, 79] width 67 height 18
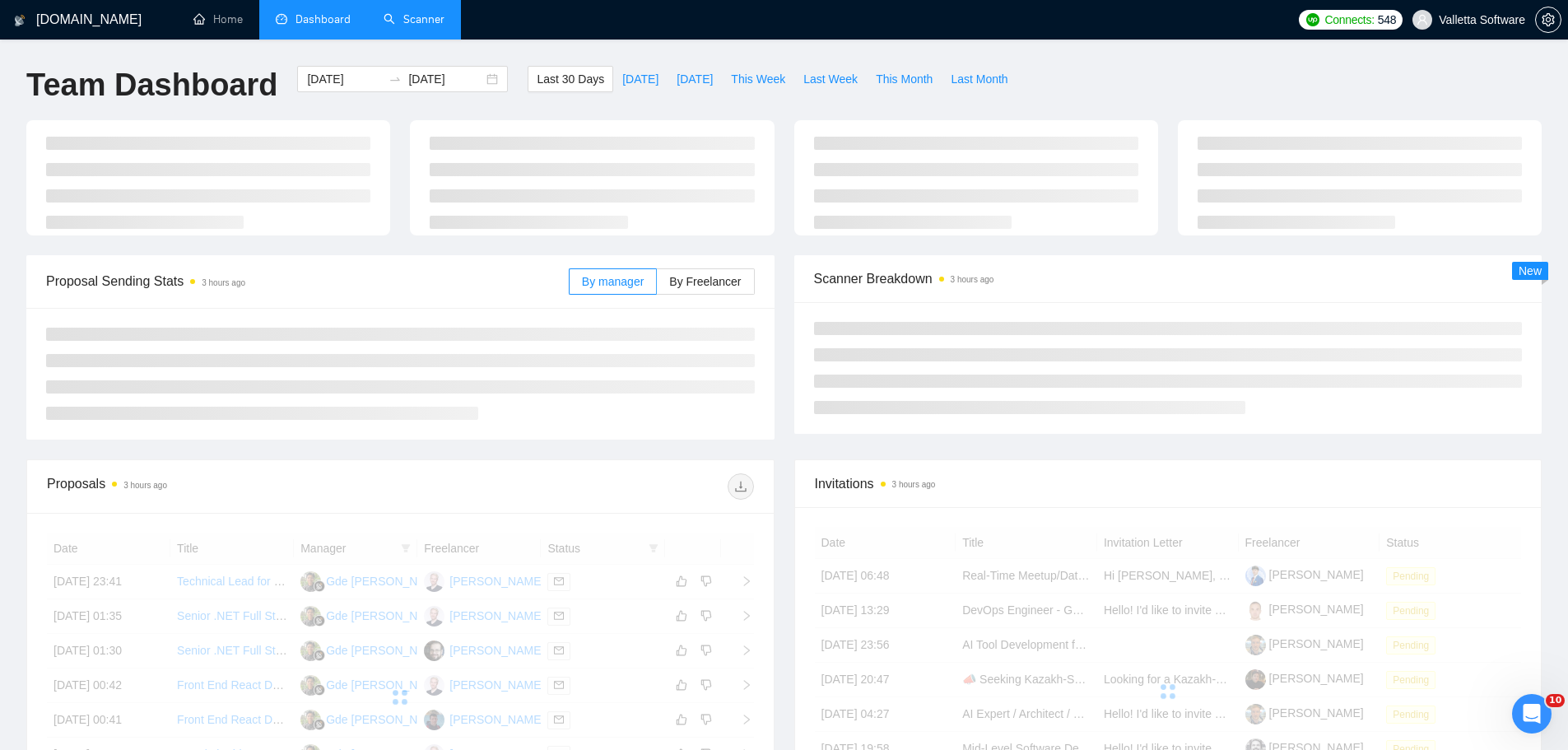
type input "[DATE]"
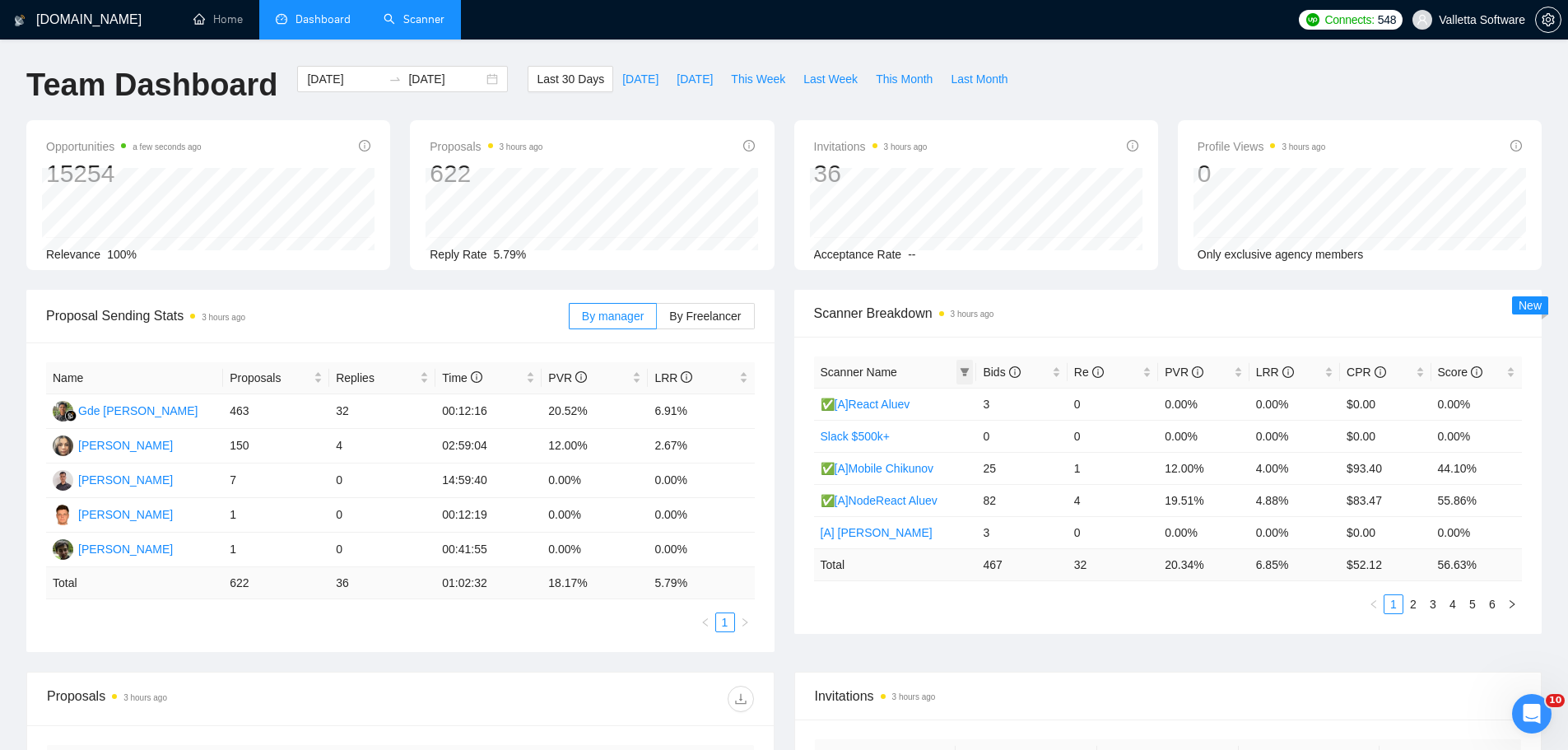
click at [967, 373] on icon "filter" at bounding box center [964, 371] width 10 height 10
click at [999, 367] on span "Bids" at bounding box center [1001, 371] width 37 height 14
click at [1415, 606] on link "2" at bounding box center [1413, 604] width 18 height 18
click at [1426, 605] on link "3" at bounding box center [1433, 604] width 18 height 18
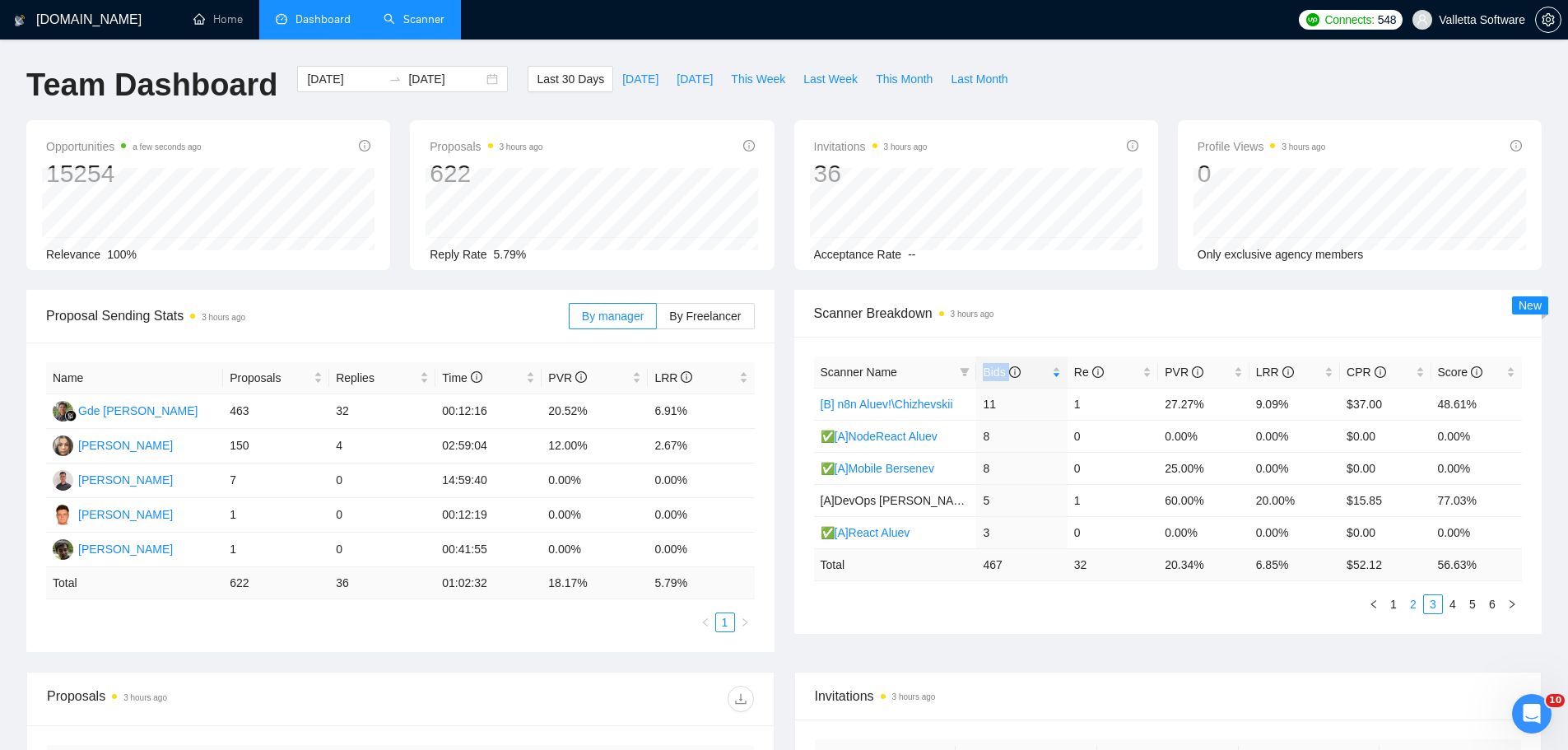
click at [1421, 605] on link "2" at bounding box center [1413, 604] width 18 height 18
click at [1436, 607] on link "3" at bounding box center [1433, 604] width 18 height 18
click at [1395, 608] on link "1" at bounding box center [1394, 604] width 18 height 18
click at [741, 324] on label "By Freelancer" at bounding box center [705, 316] width 97 height 26
click at [656, 321] on input "By Freelancer" at bounding box center [656, 321] width 0 height 0
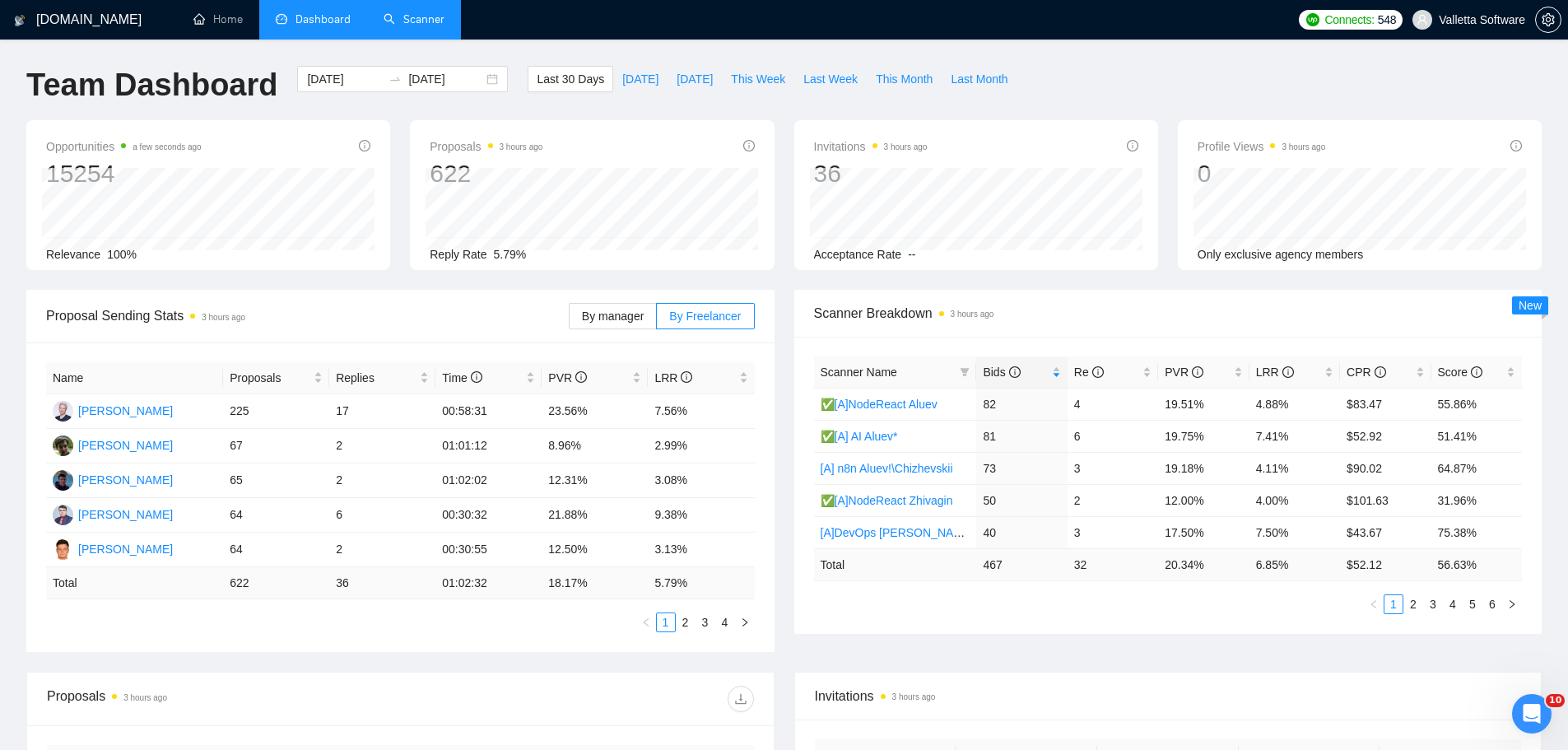
click at [402, 312] on span "Proposal Sending Stats 3 hours ago" at bounding box center [308, 315] width 523 height 21
